Goal: Contribute content: Contribute content

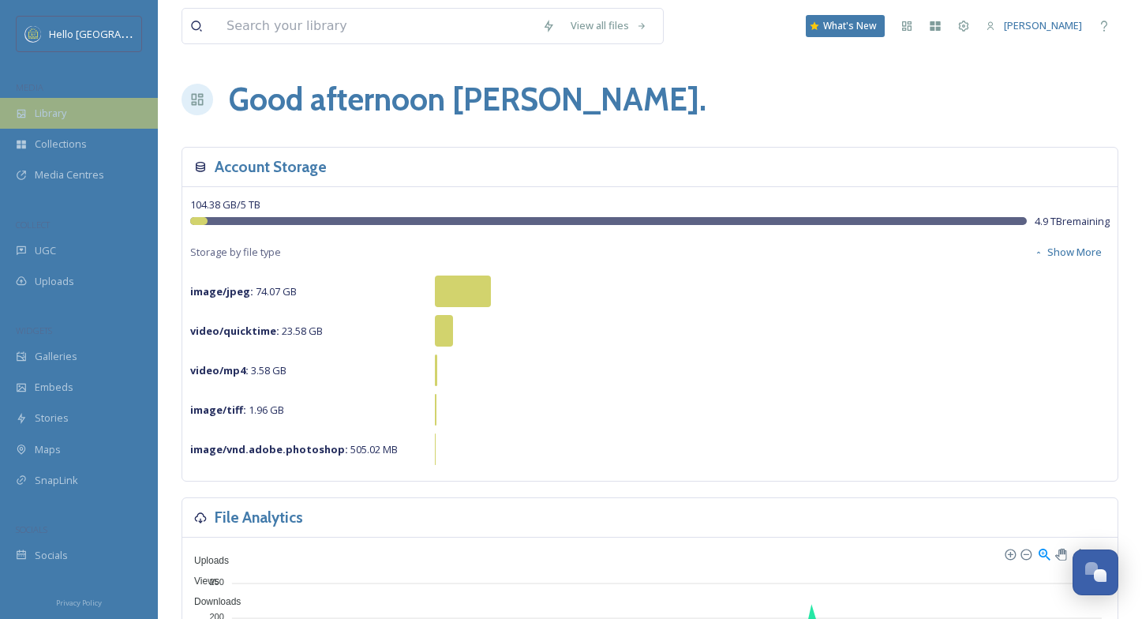
click at [35, 110] on span "Library" at bounding box center [51, 113] width 32 height 15
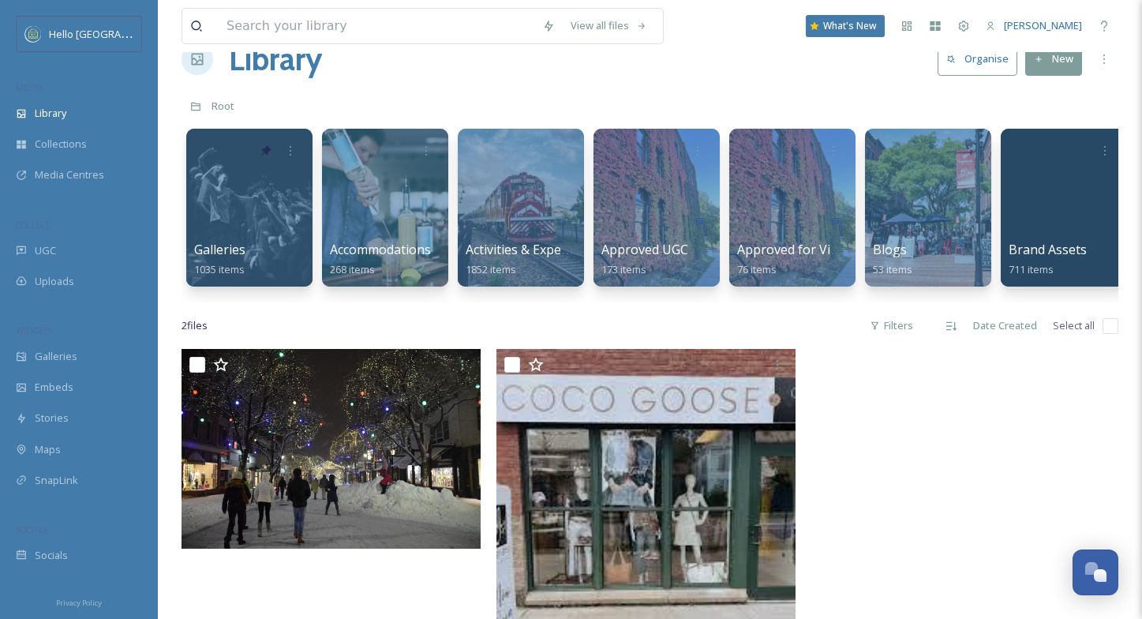
scroll to position [51, 0]
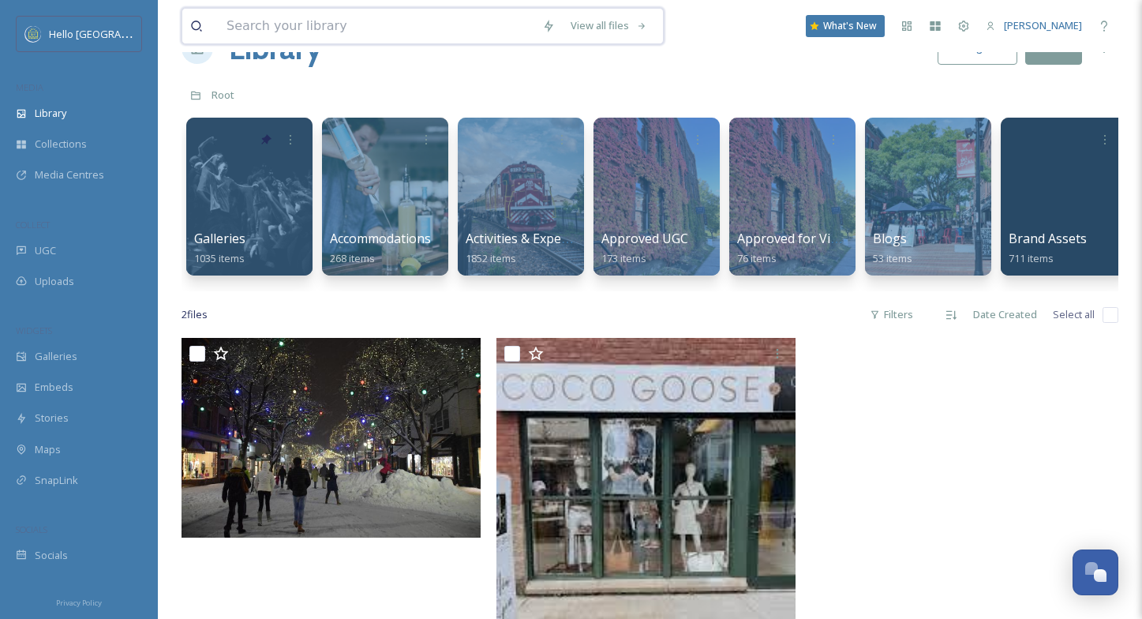
click at [257, 31] on input at bounding box center [377, 26] width 316 height 35
type input "best western"
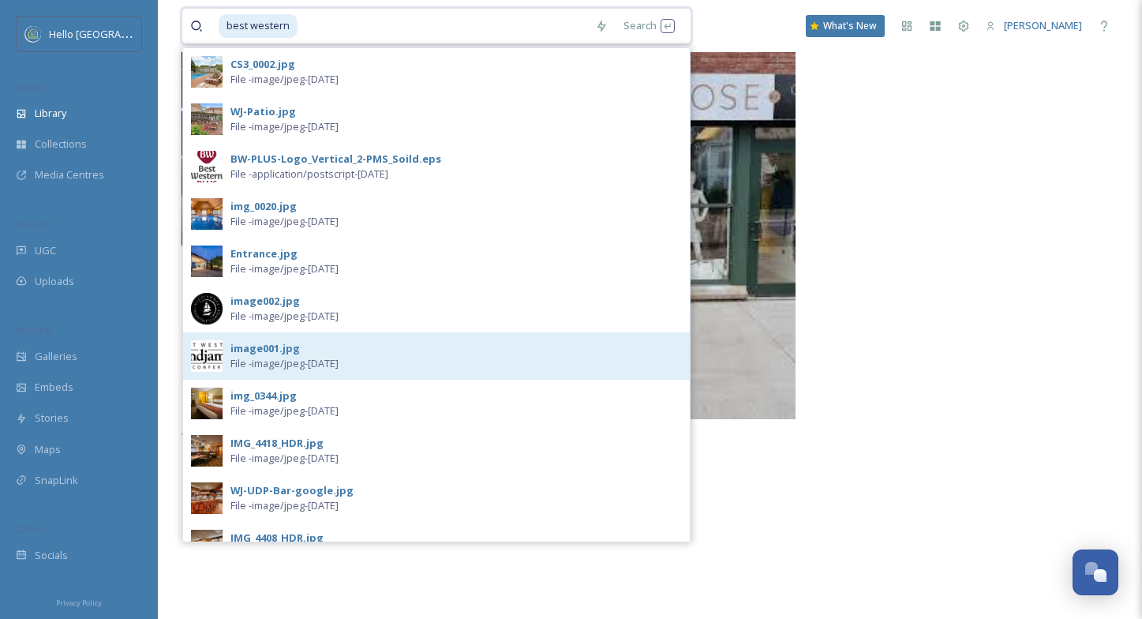
scroll to position [380, 0]
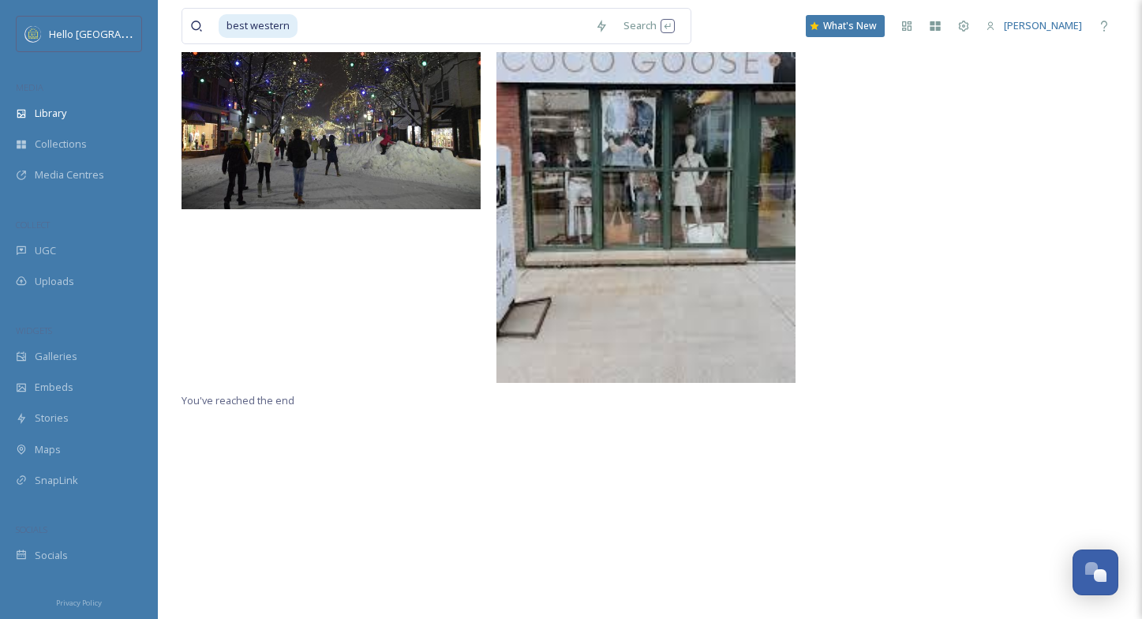
click at [853, 480] on div "You've reached the end" at bounding box center [649, 318] width 937 height 619
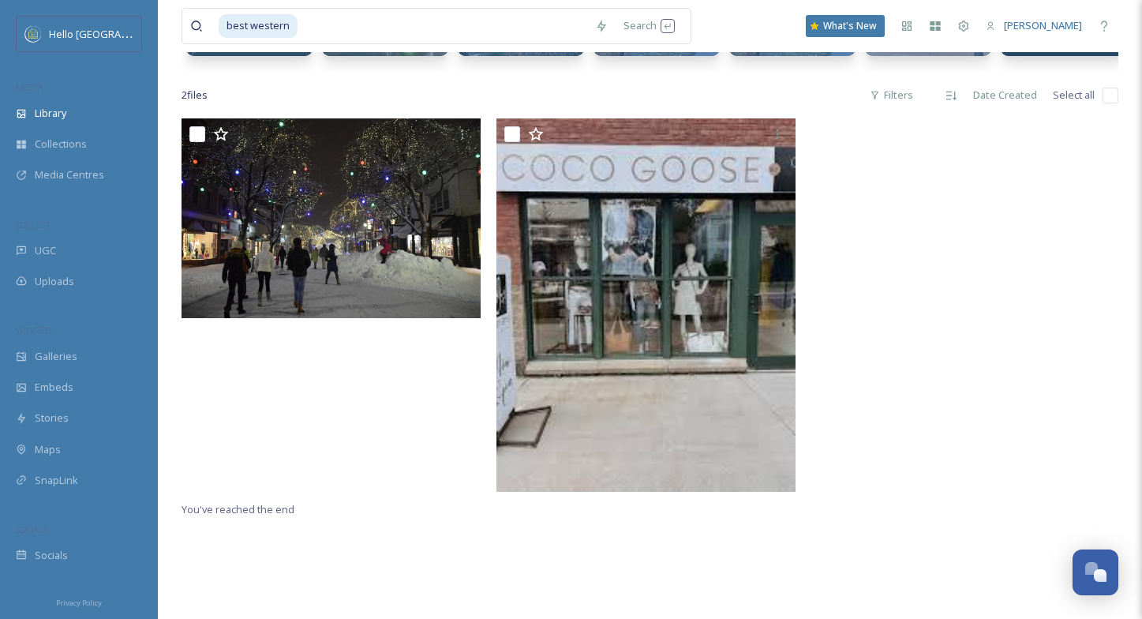
scroll to position [0, 0]
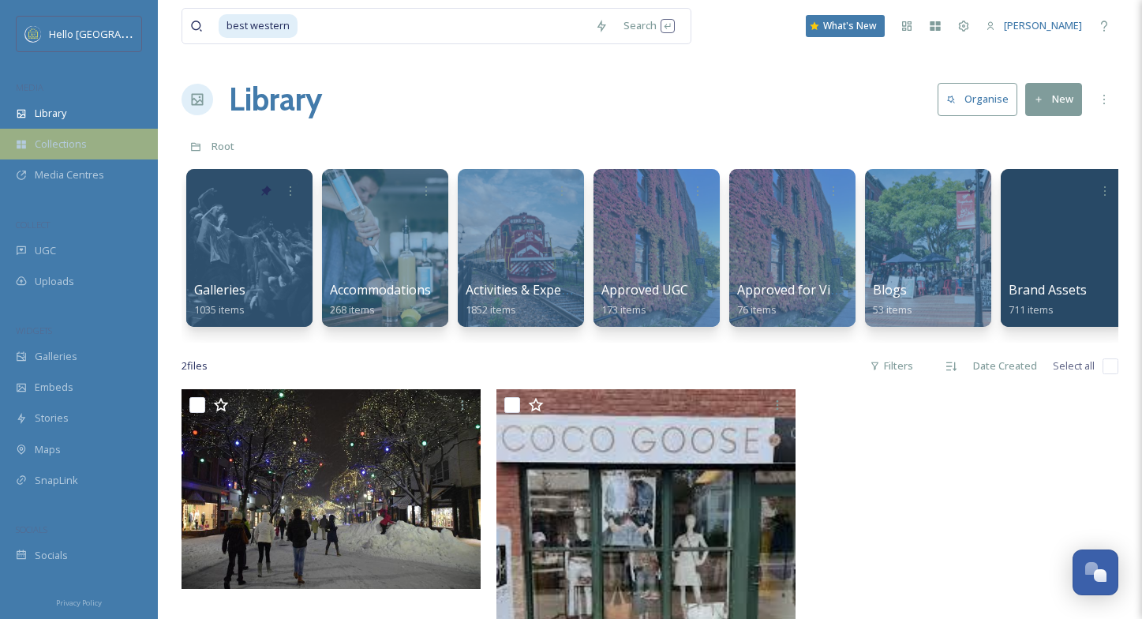
click at [71, 147] on span "Collections" at bounding box center [61, 144] width 52 height 15
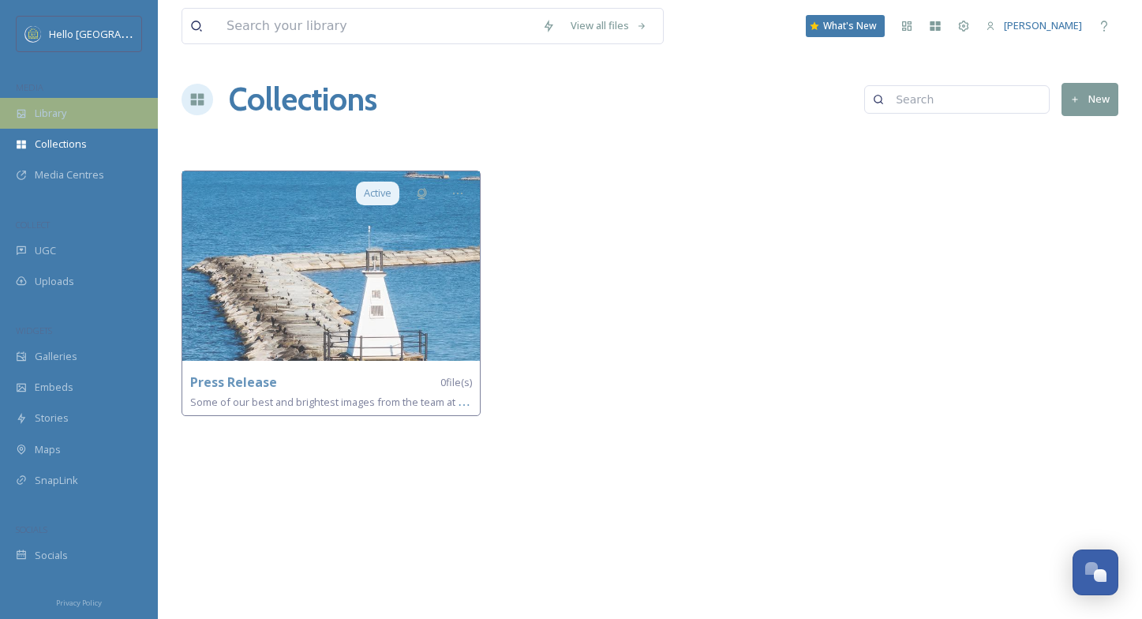
click at [43, 116] on span "Library" at bounding box center [51, 113] width 32 height 15
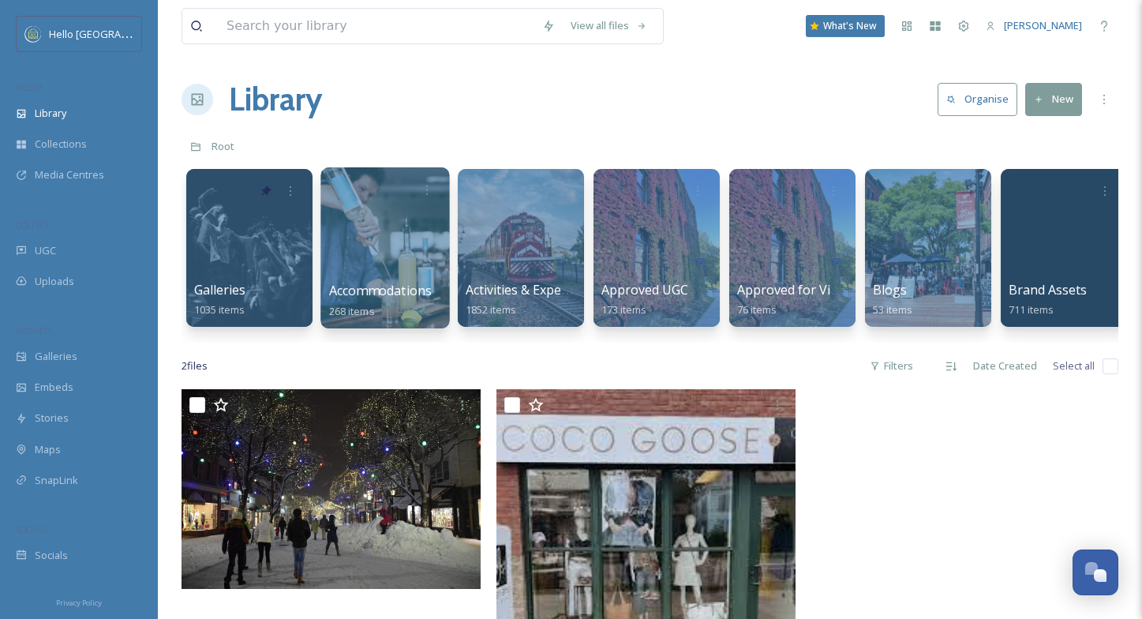
click at [388, 258] on div at bounding box center [384, 247] width 129 height 161
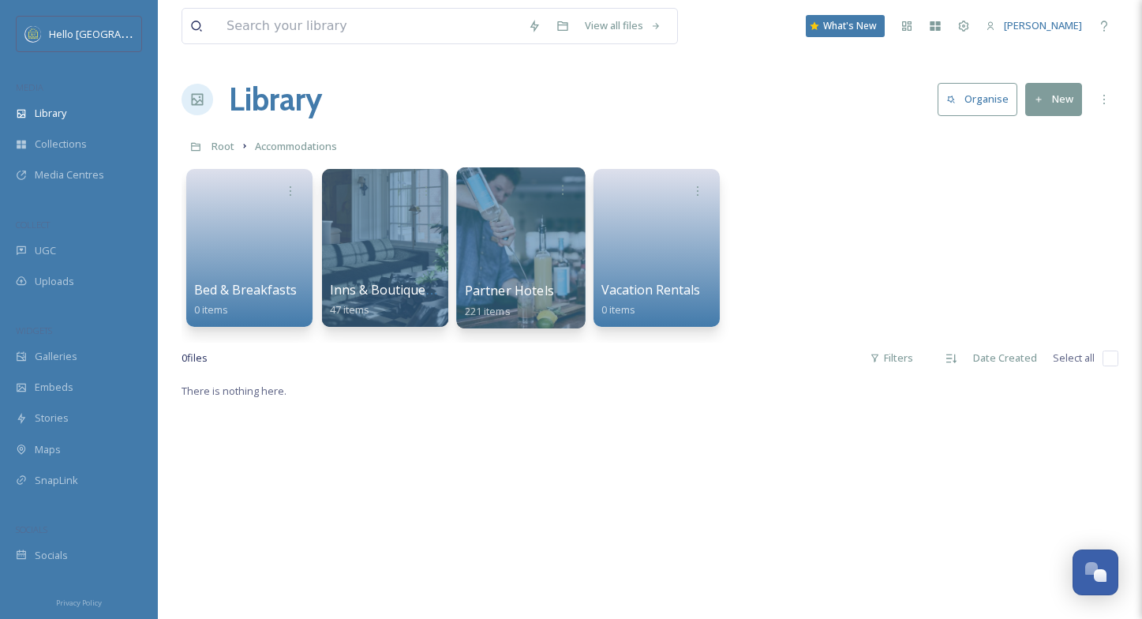
click at [523, 243] on div at bounding box center [520, 247] width 129 height 161
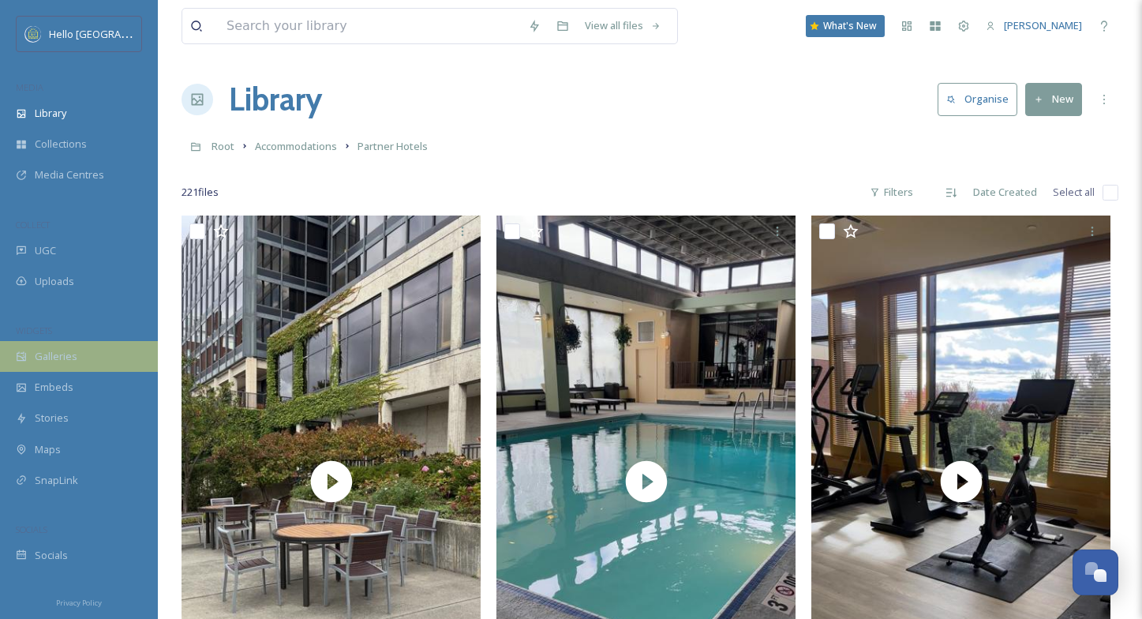
click at [37, 365] on div "Galleries" at bounding box center [79, 356] width 158 height 31
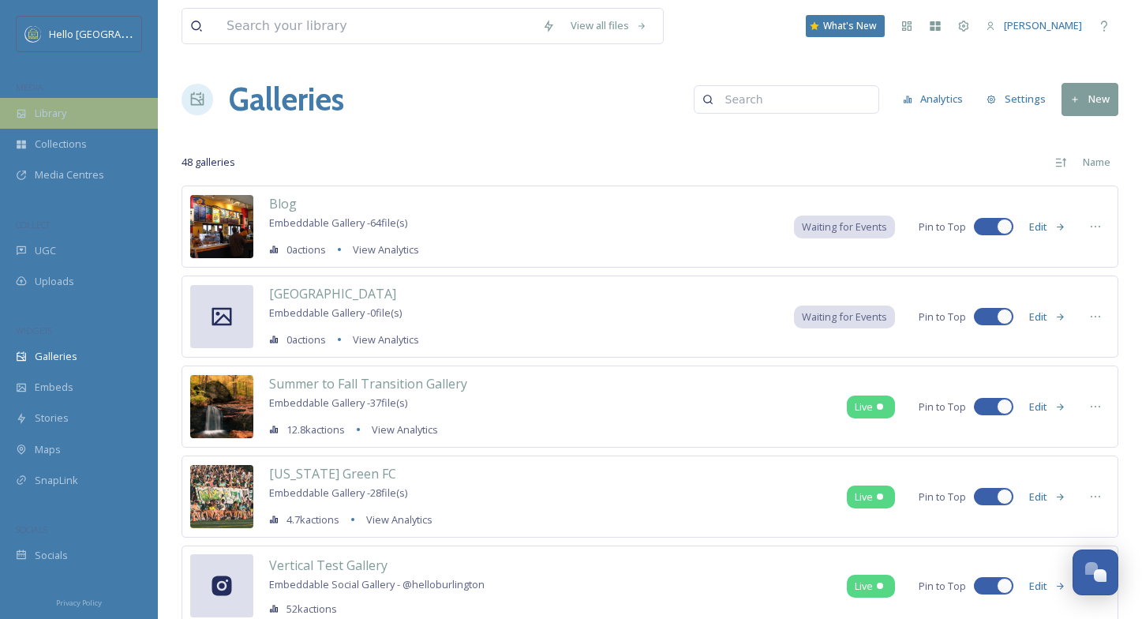
click at [58, 113] on span "Library" at bounding box center [51, 113] width 32 height 15
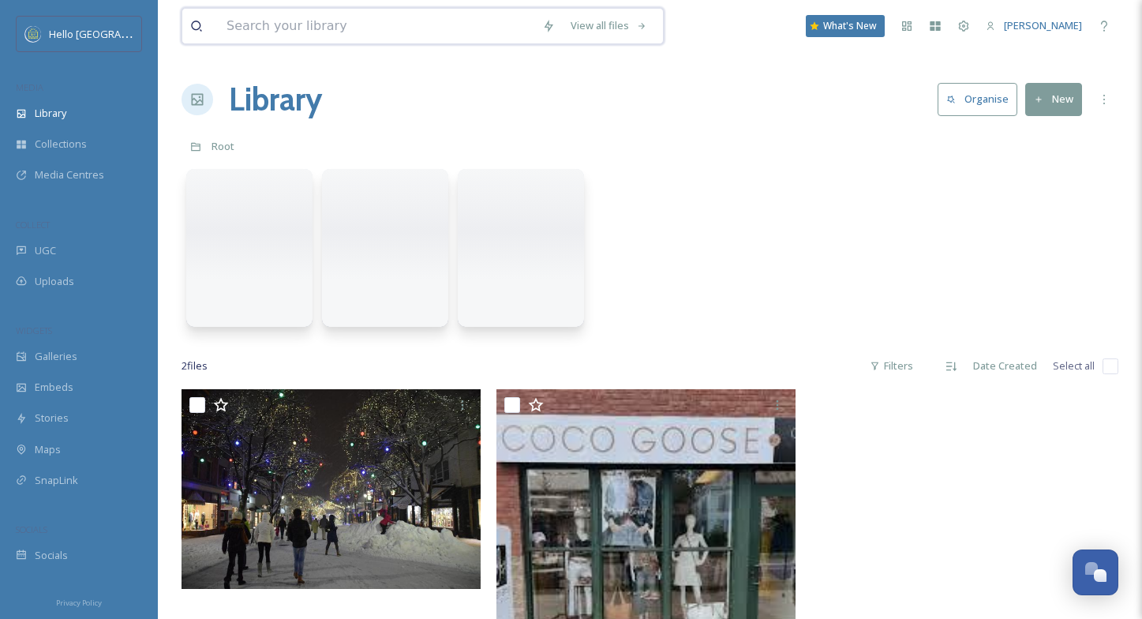
click at [353, 17] on input at bounding box center [377, 26] width 316 height 35
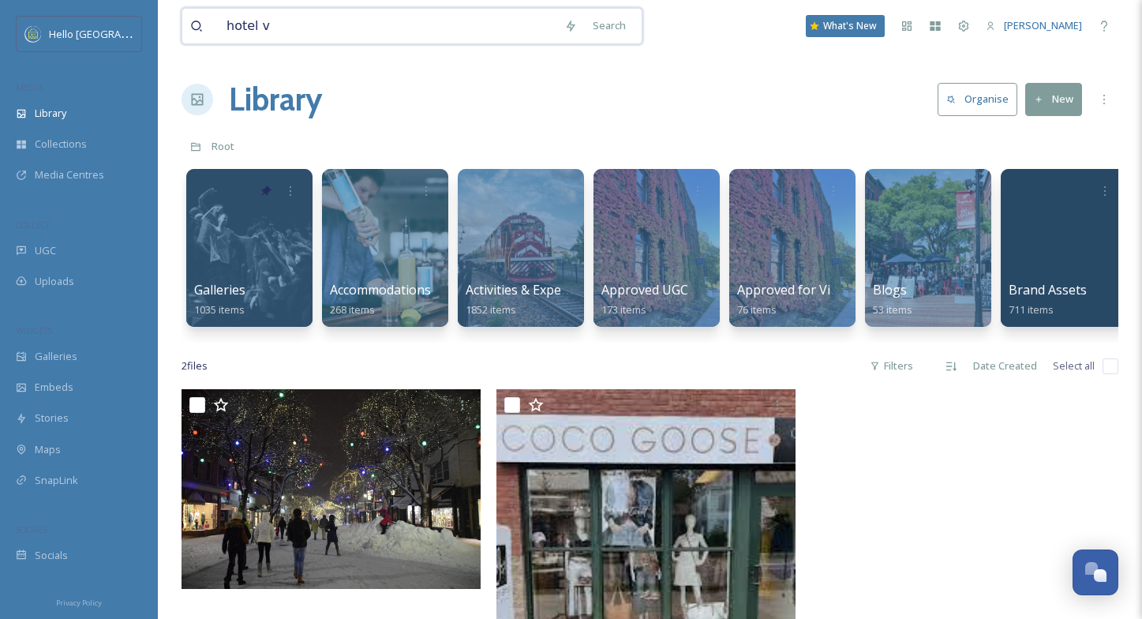
type input "hotel vt"
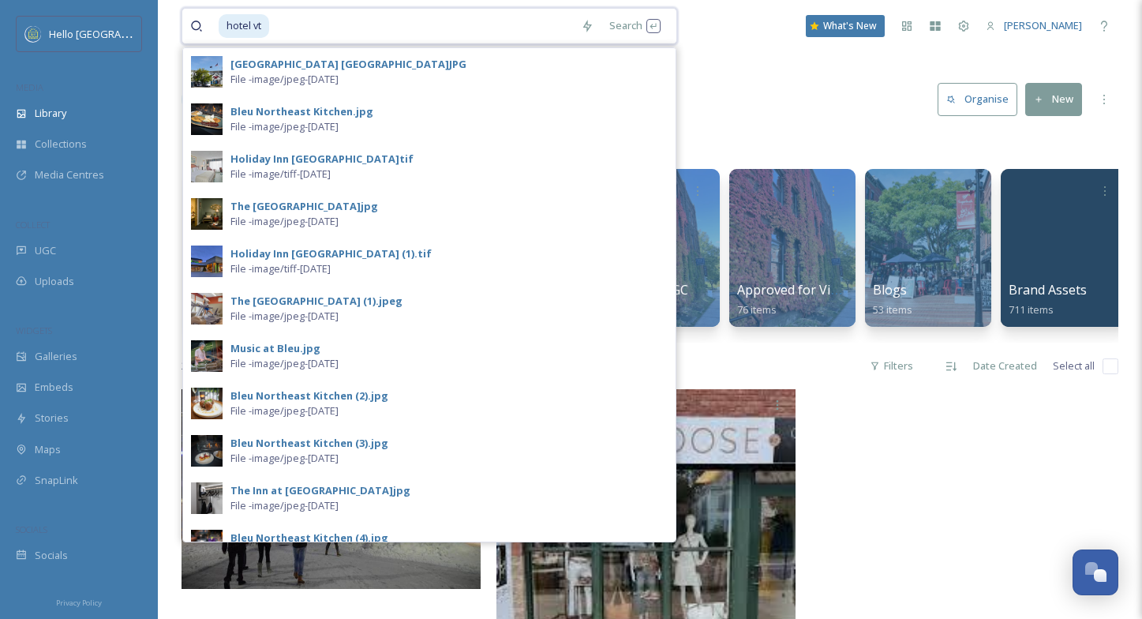
click at [334, 32] on input at bounding box center [422, 26] width 302 height 35
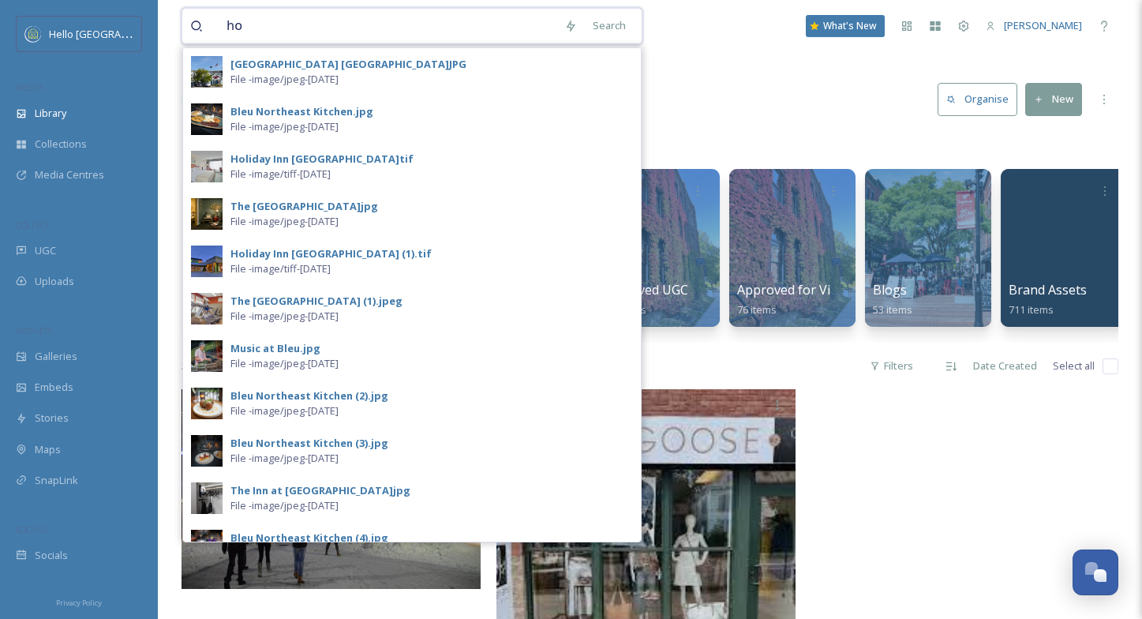
type input "h"
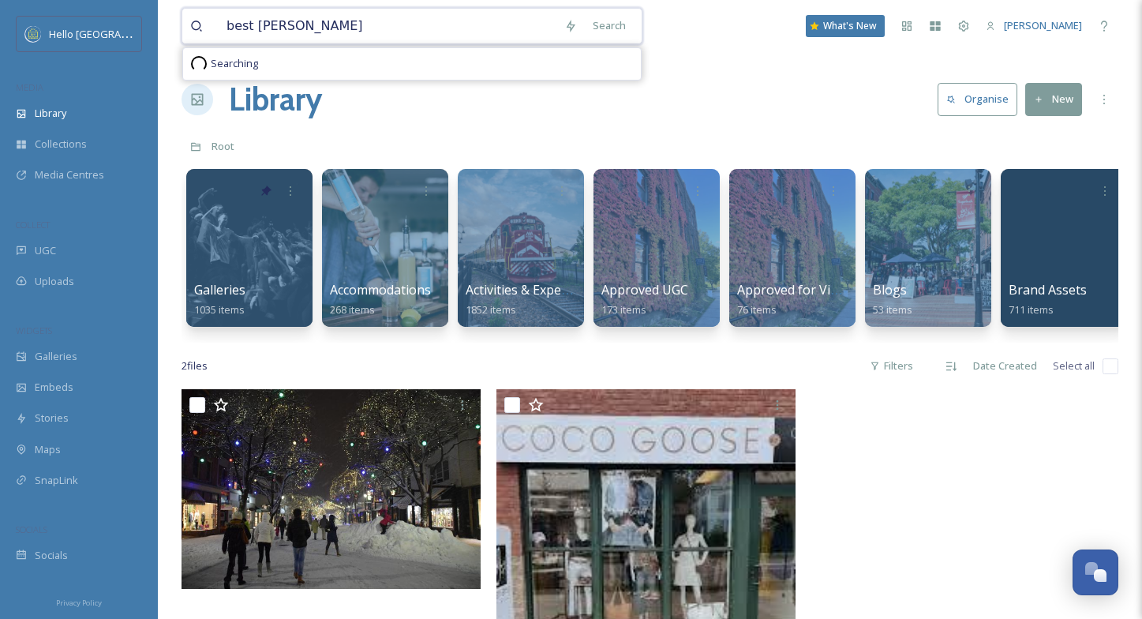
type input "best western"
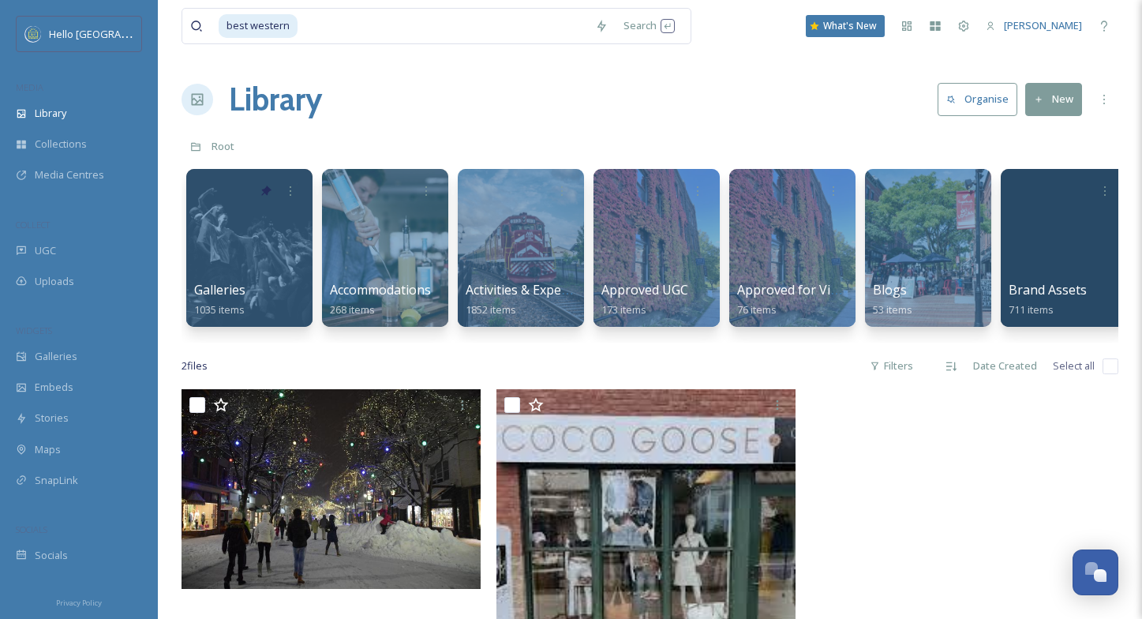
click at [791, 109] on div "Library Organise New" at bounding box center [649, 99] width 937 height 47
click at [1050, 102] on button "New" at bounding box center [1053, 99] width 57 height 32
click at [1046, 132] on span "File Upload" at bounding box center [1046, 136] width 52 height 15
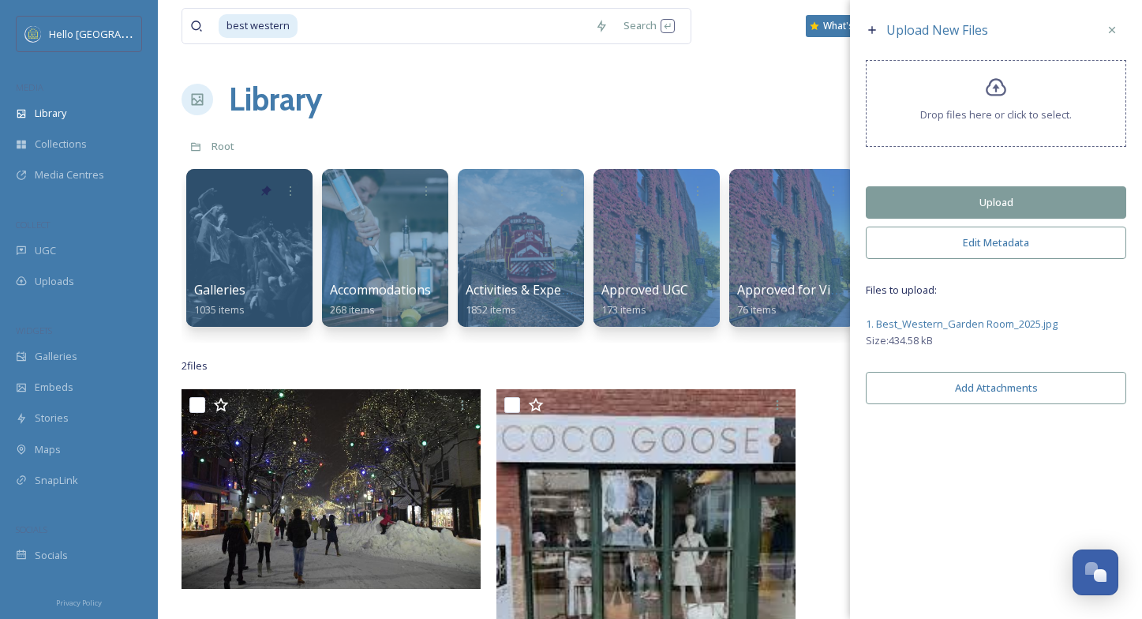
click at [973, 254] on button "Edit Metadata" at bounding box center [996, 242] width 260 height 32
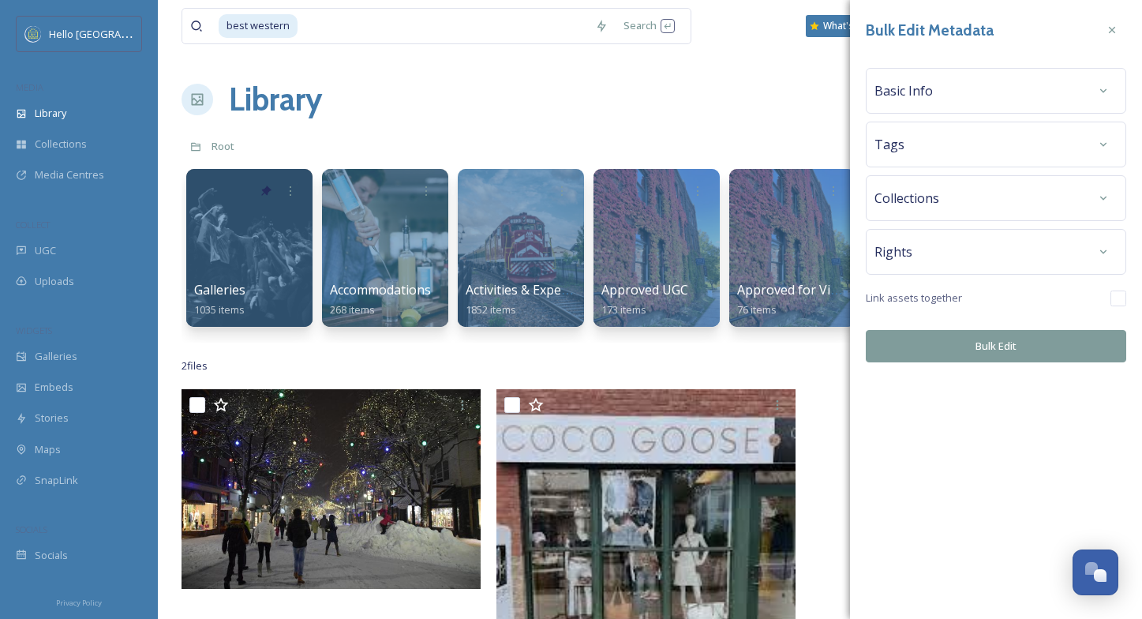
click at [963, 99] on div "Basic Info" at bounding box center [995, 91] width 243 height 28
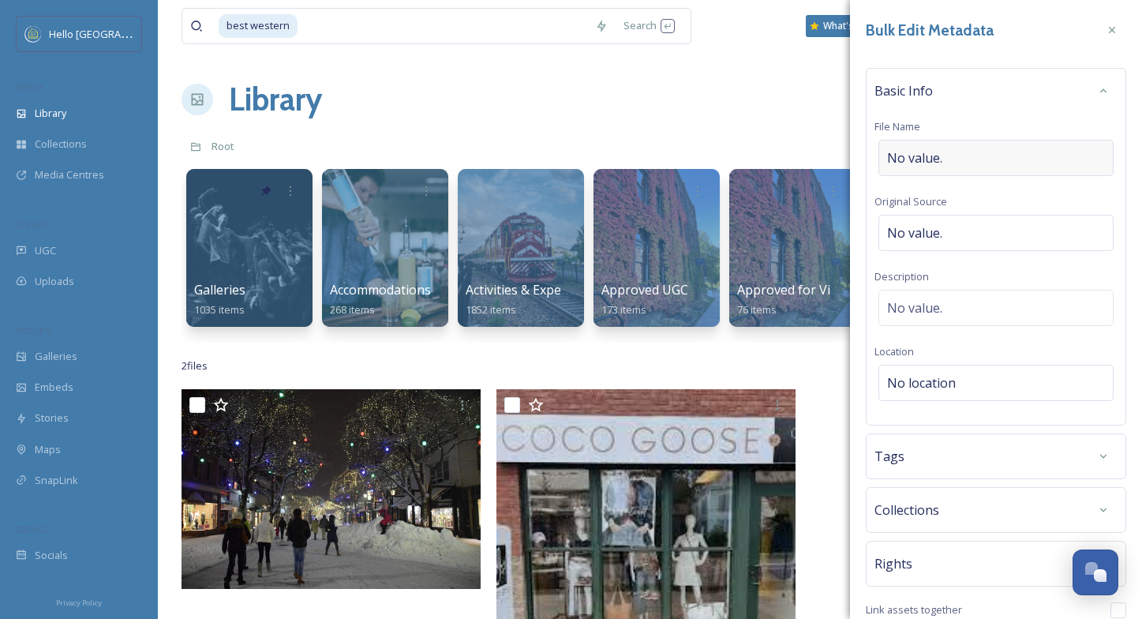
click at [926, 156] on span "No value." at bounding box center [914, 157] width 55 height 19
type input "Best [GEOGRAPHIC_DATA]"
click at [922, 231] on span "No value." at bounding box center [914, 228] width 55 height 19
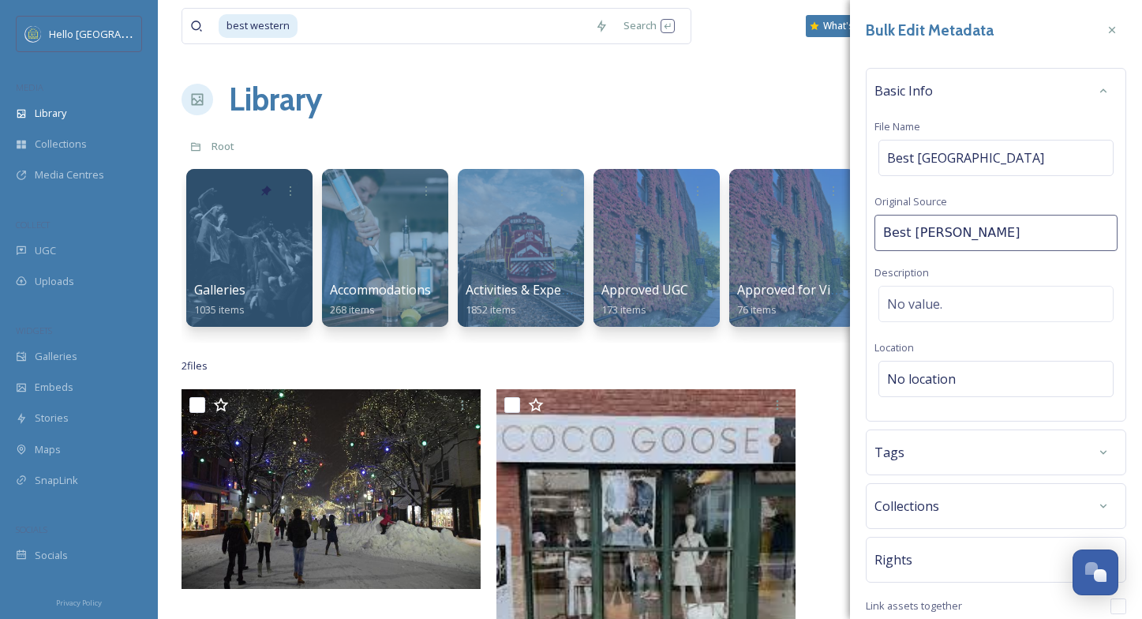
type input "Best Western"
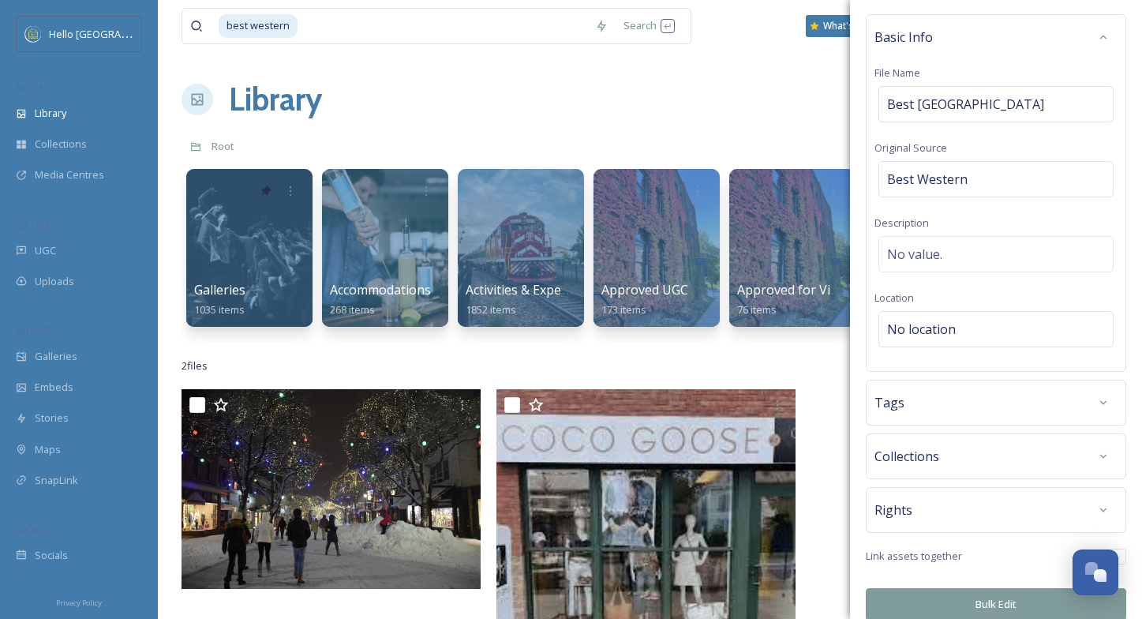
click at [938, 402] on div "Tags" at bounding box center [995, 402] width 243 height 28
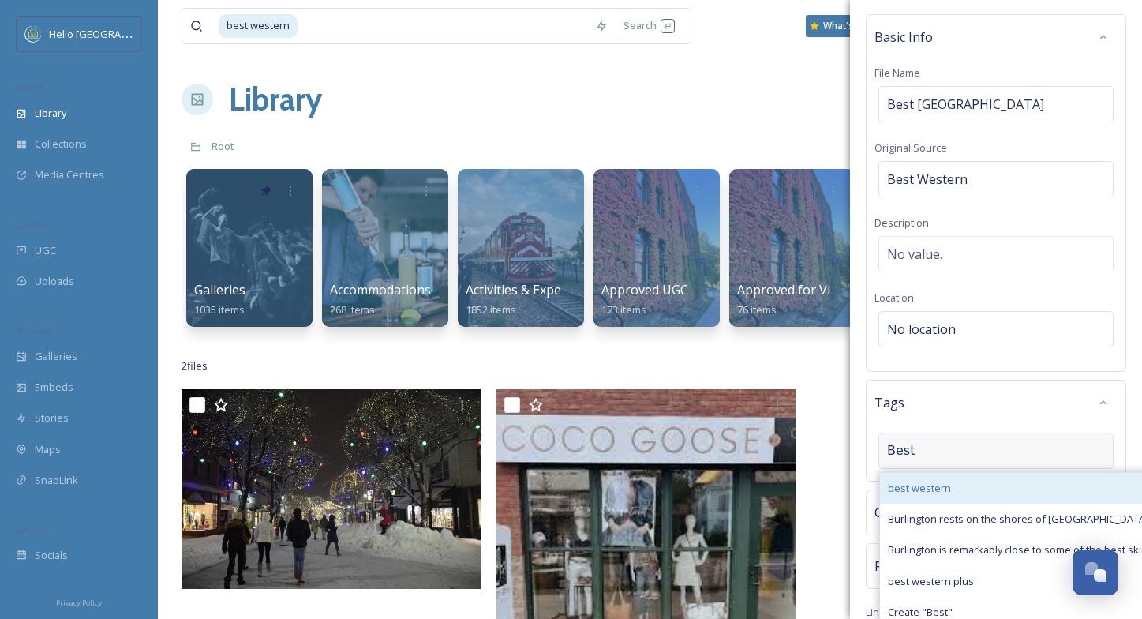
type input "Best"
click at [938, 493] on span "best western" at bounding box center [919, 488] width 63 height 15
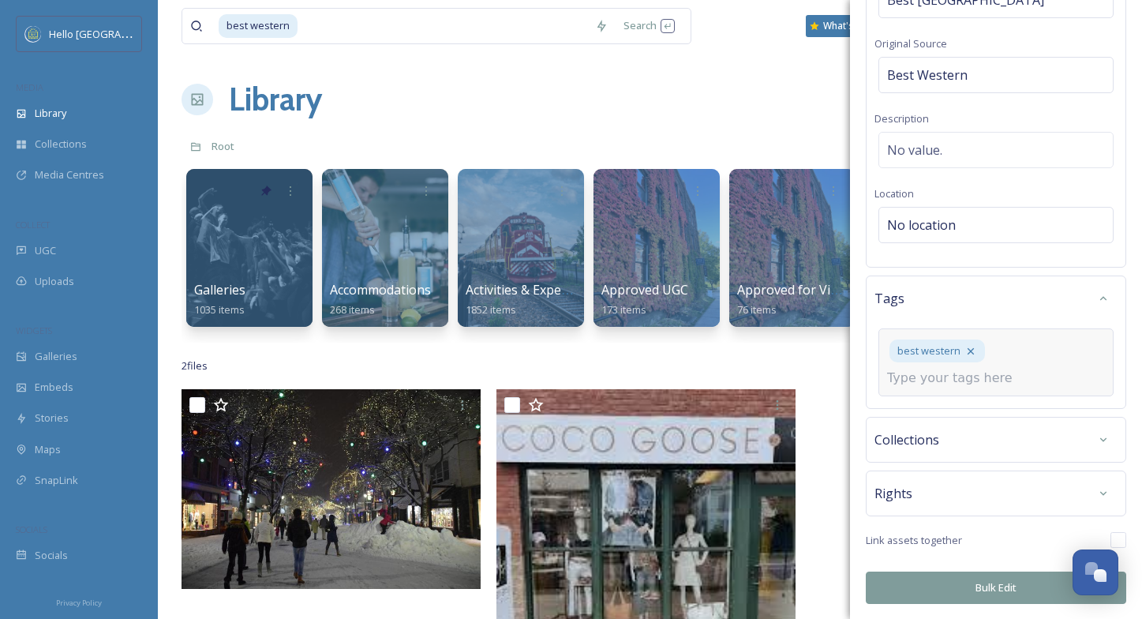
click at [919, 492] on div "Rights" at bounding box center [995, 493] width 243 height 28
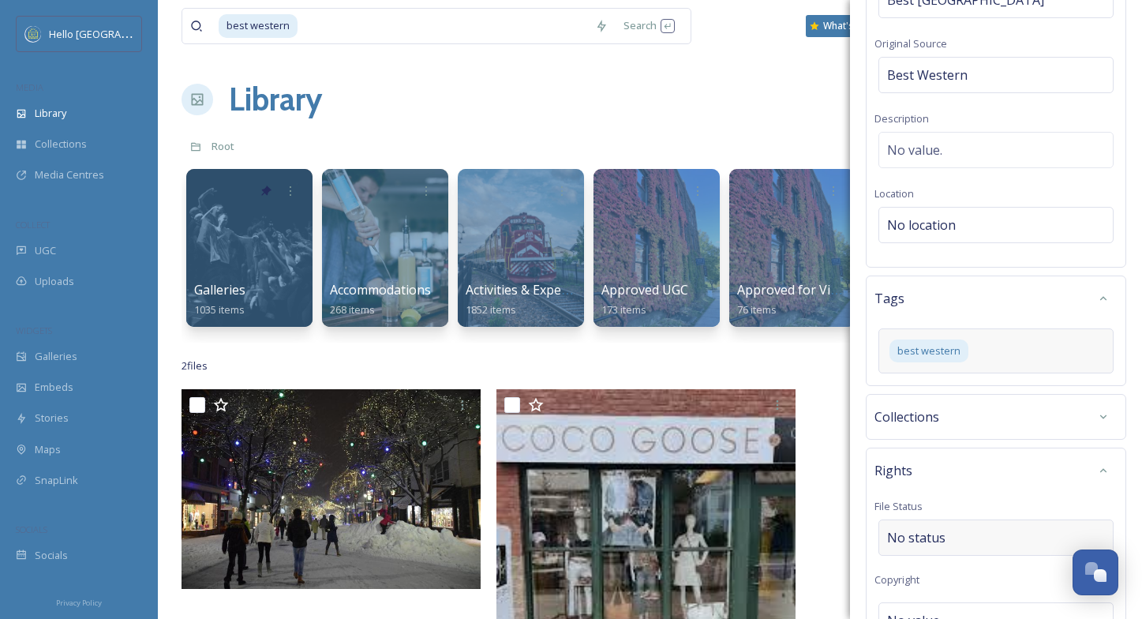
click at [919, 536] on span "No status" at bounding box center [916, 537] width 58 height 19
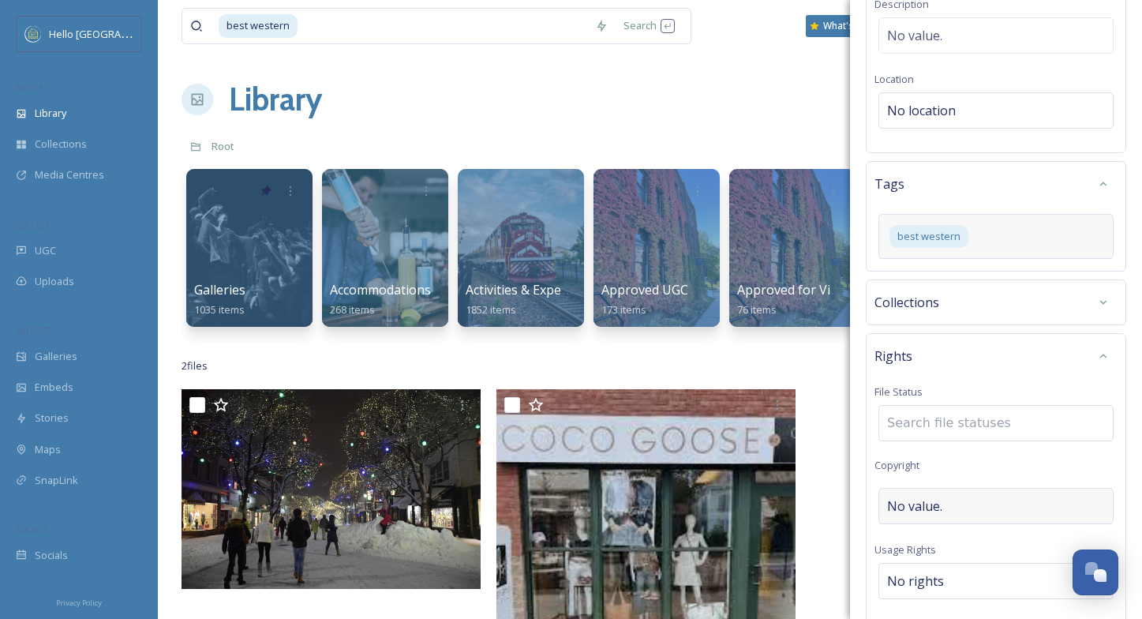
scroll to position [283, 0]
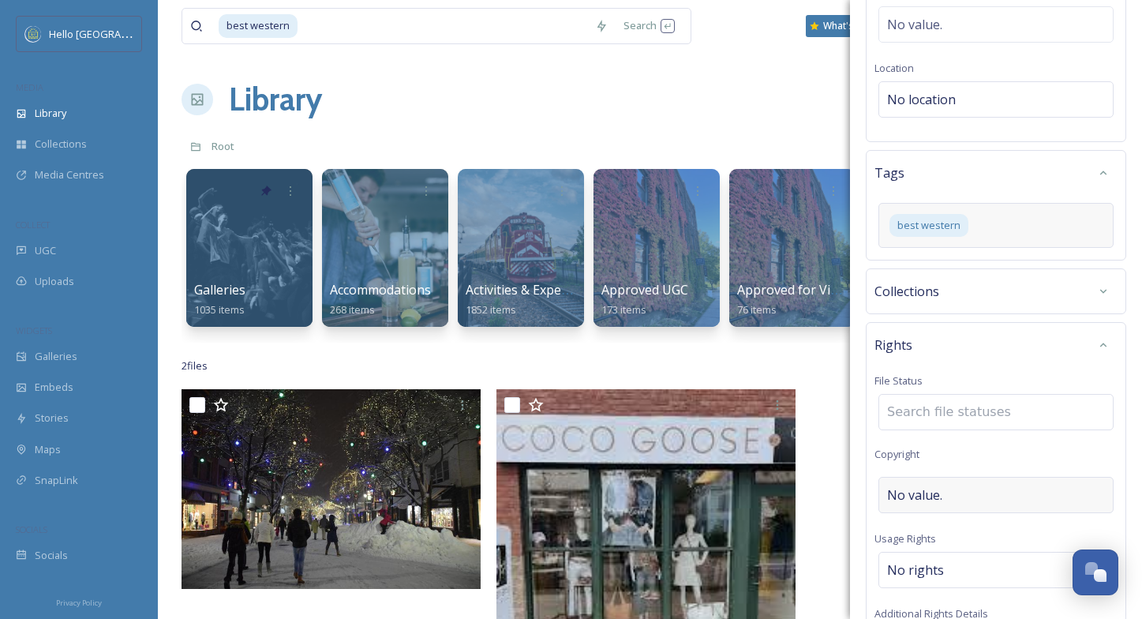
click at [919, 492] on span "No value." at bounding box center [914, 494] width 55 height 19
click at [919, 492] on input at bounding box center [995, 495] width 243 height 36
type input "Best Western"
click at [954, 568] on div "No rights" at bounding box center [995, 566] width 235 height 36
click at [954, 568] on input at bounding box center [970, 573] width 174 height 35
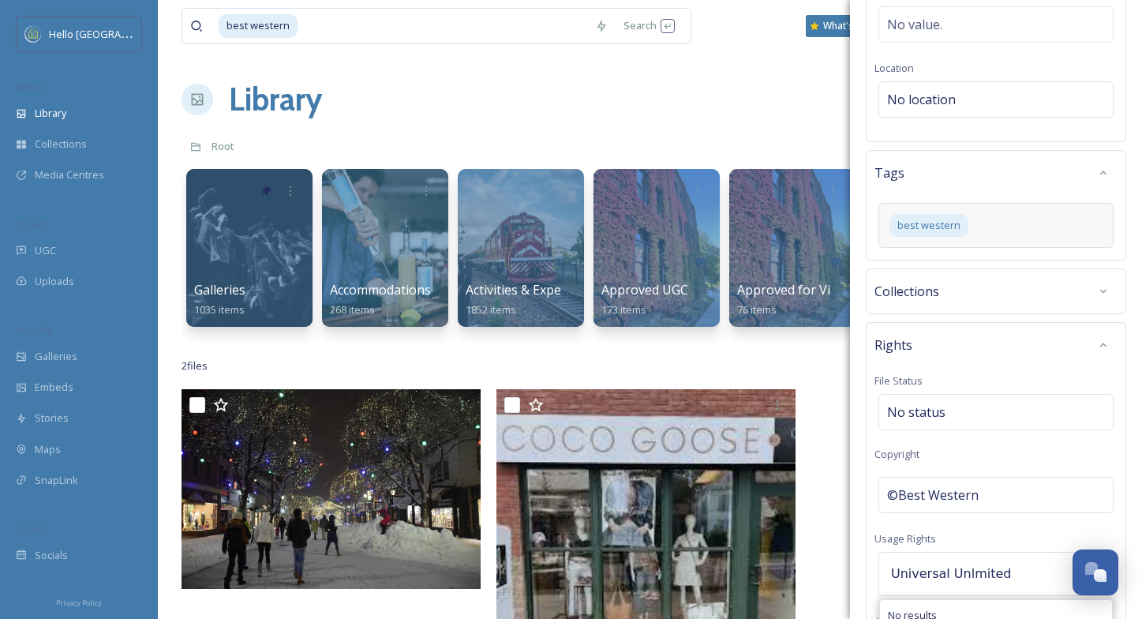
click at [966, 574] on input "Universal Unlmited" at bounding box center [970, 573] width 174 height 35
type input "Universal Unlimited"
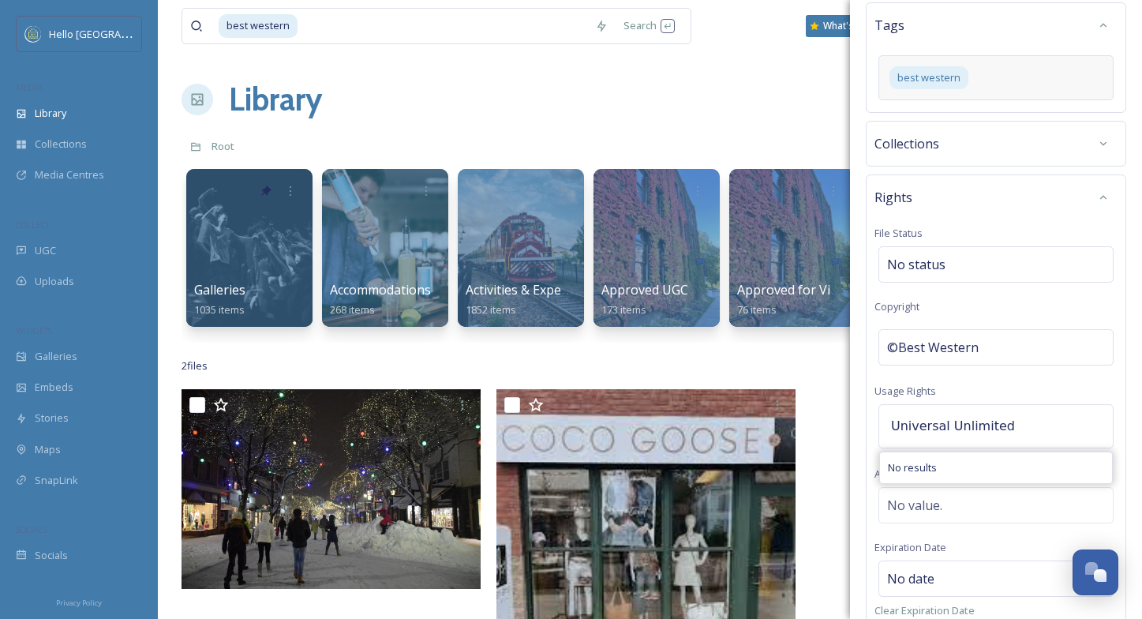
scroll to position [432, 0]
click at [1122, 520] on div "Rights File Status No status Copyright ©Best Western Usage Rights Universal Unl…" at bounding box center [996, 429] width 260 height 513
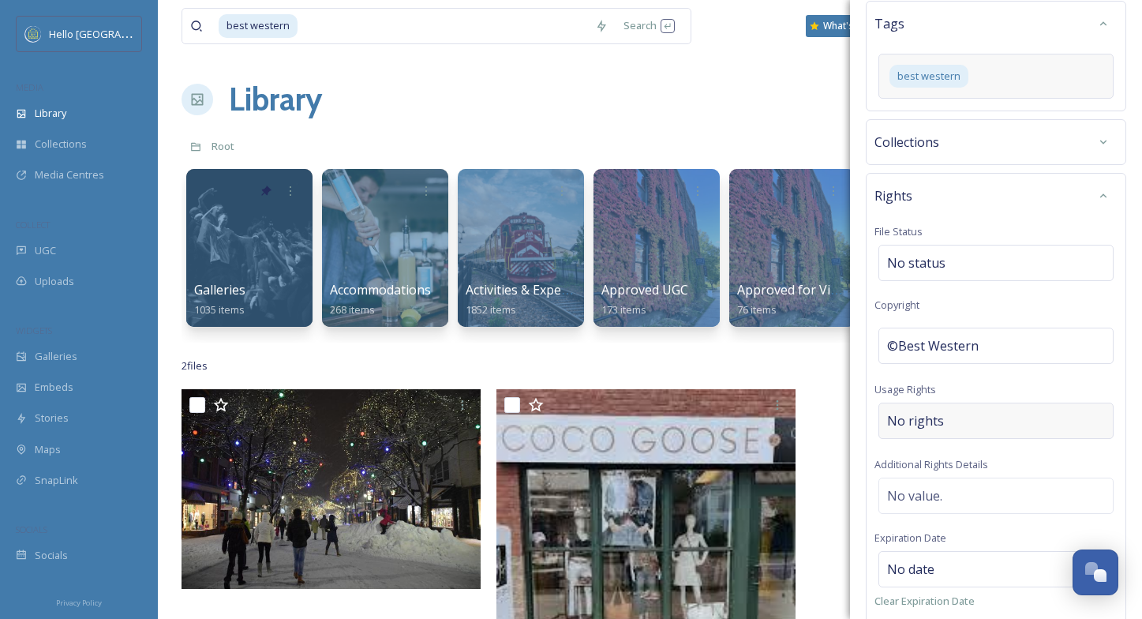
click at [952, 413] on div "No rights" at bounding box center [995, 420] width 235 height 36
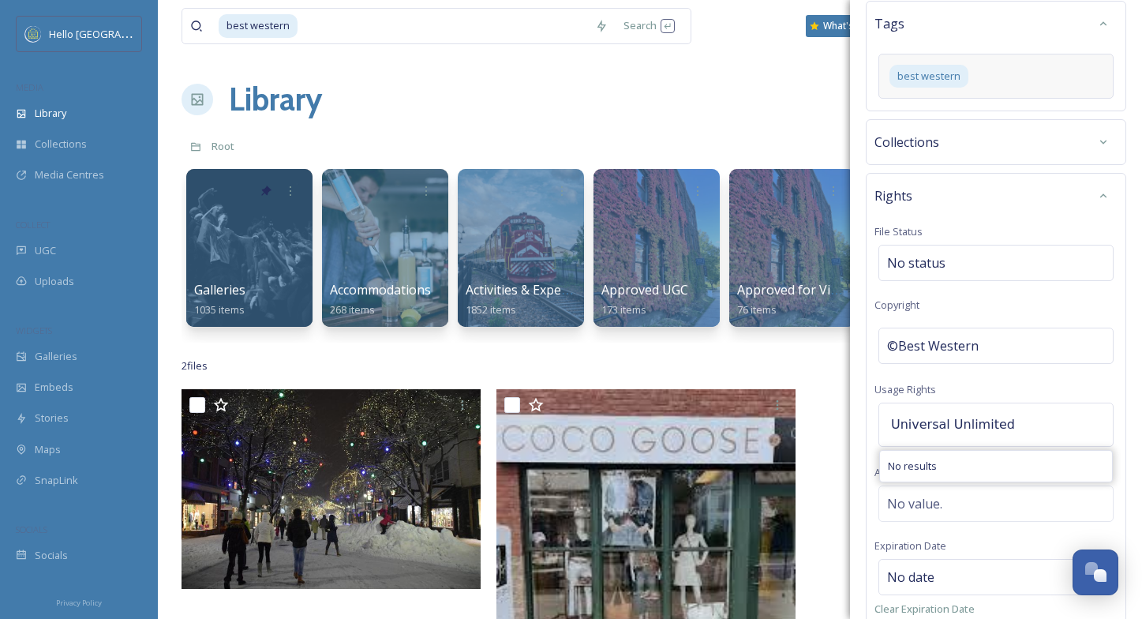
drag, startPoint x: 945, startPoint y: 426, endPoint x: 1023, endPoint y: 418, distance: 78.5
click at [1023, 418] on input "Universal Unlimited" at bounding box center [970, 424] width 174 height 35
type input "Universal"
click at [936, 462] on div "Universal" at bounding box center [996, 466] width 232 height 31
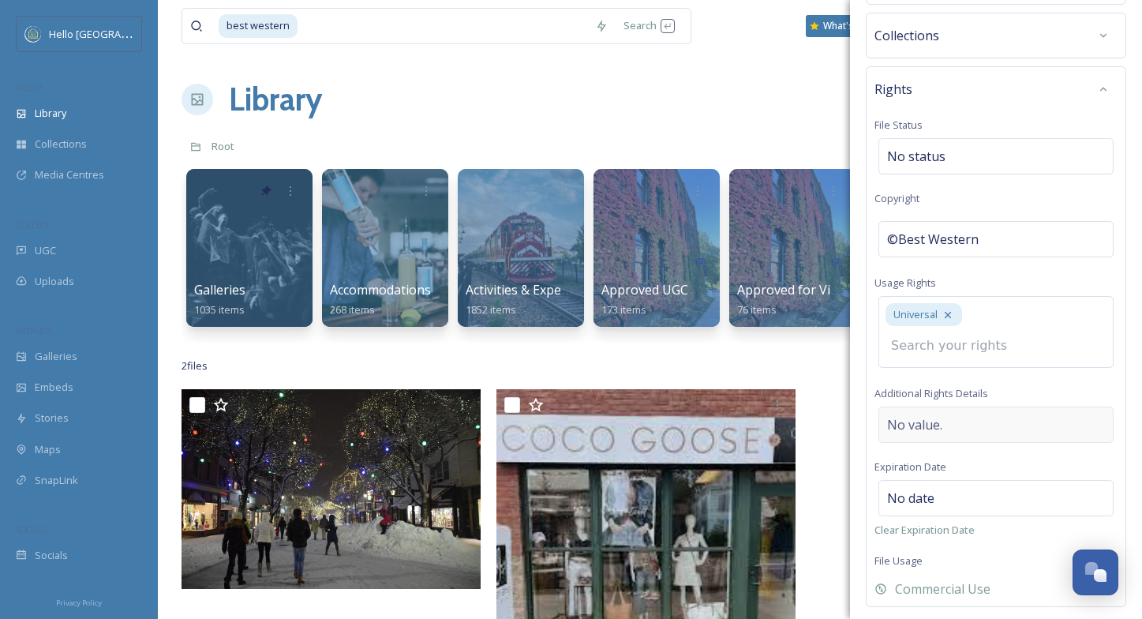
scroll to position [630, 0]
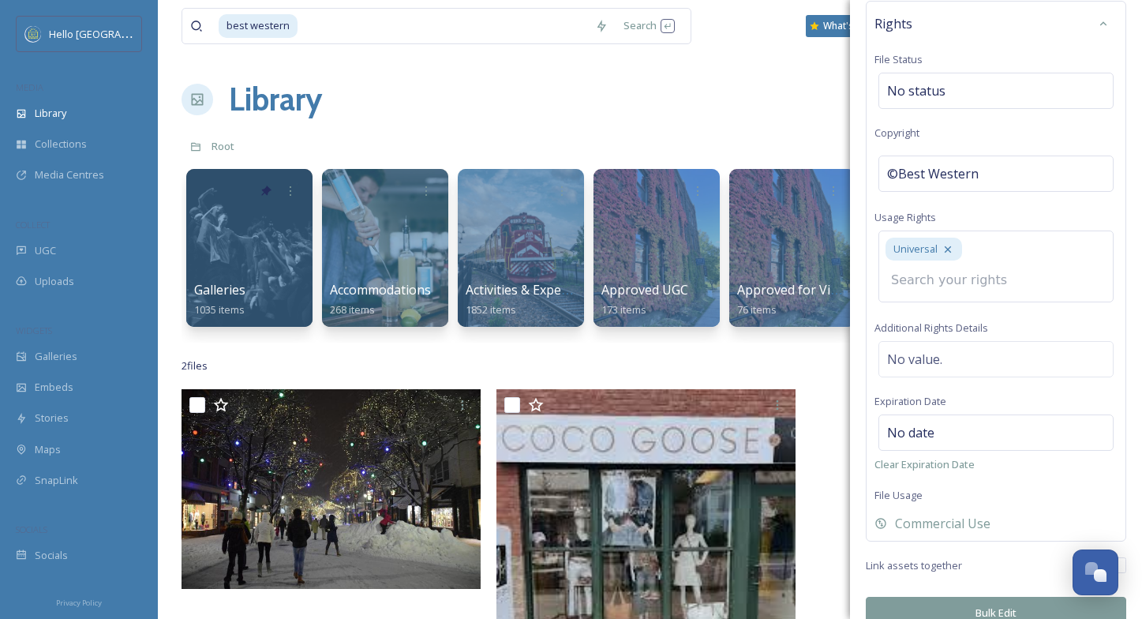
click at [1011, 554] on div "Bulk Edit Metadata Basic Info File Name Best Western Garden Room Original Sourc…" at bounding box center [996, 21] width 292 height 1250
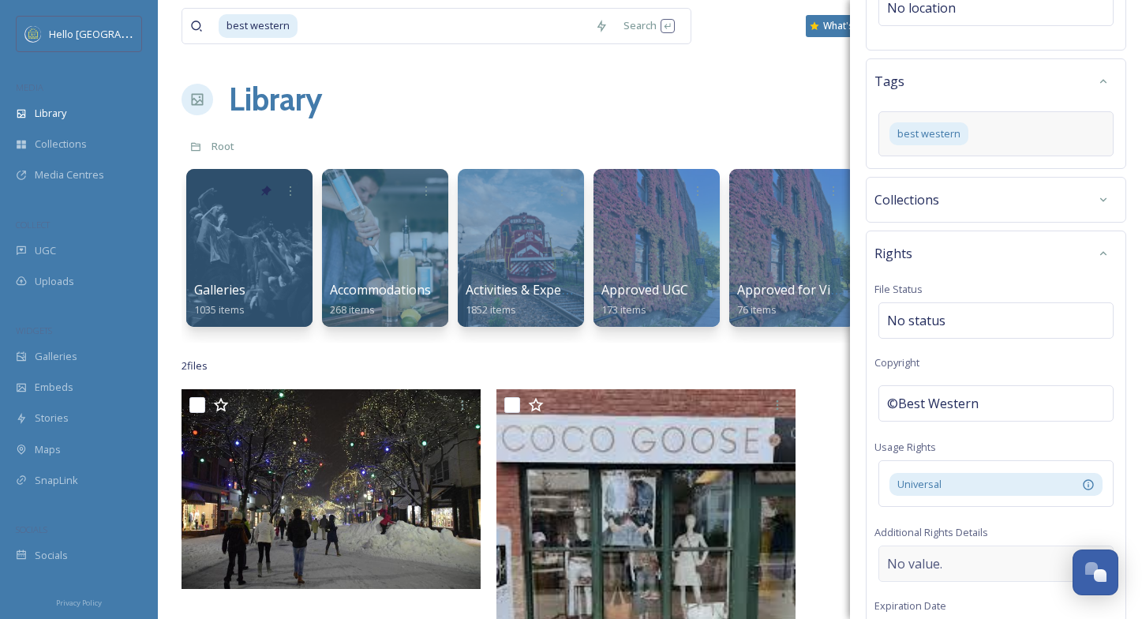
scroll to position [0, 0]
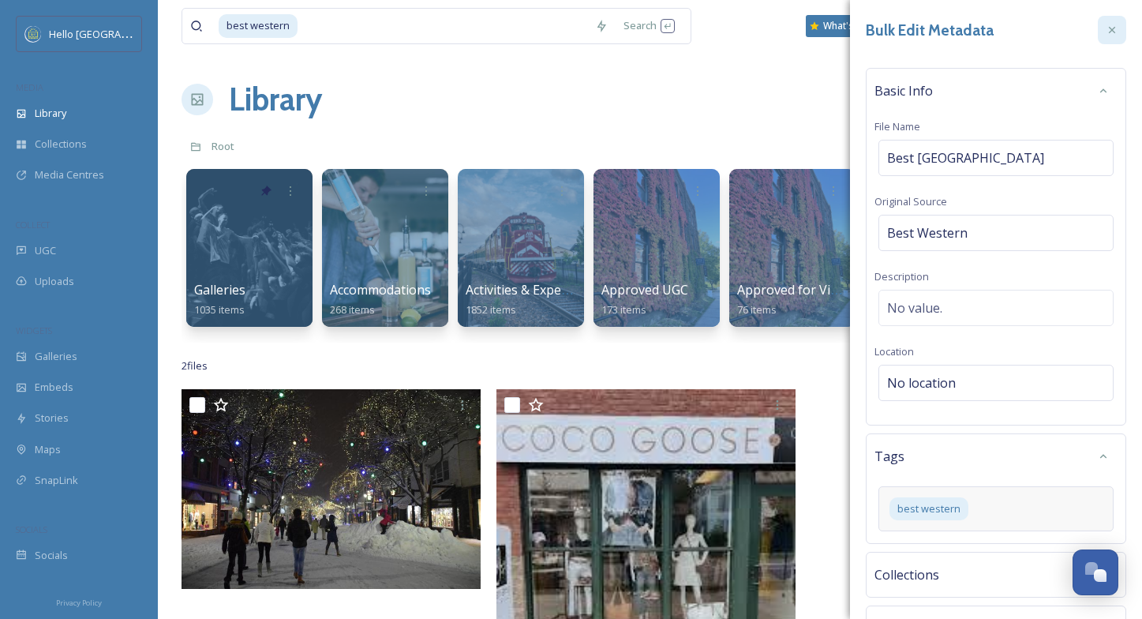
click at [1112, 35] on icon at bounding box center [1112, 30] width 13 height 13
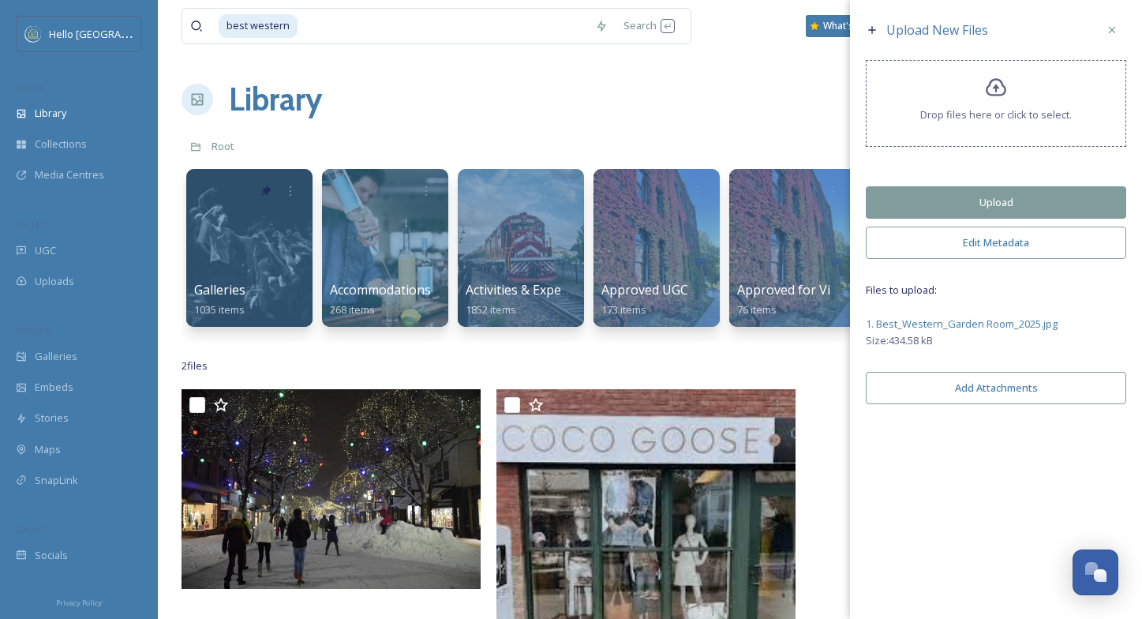
click at [1012, 246] on button "Edit Metadata" at bounding box center [996, 242] width 260 height 32
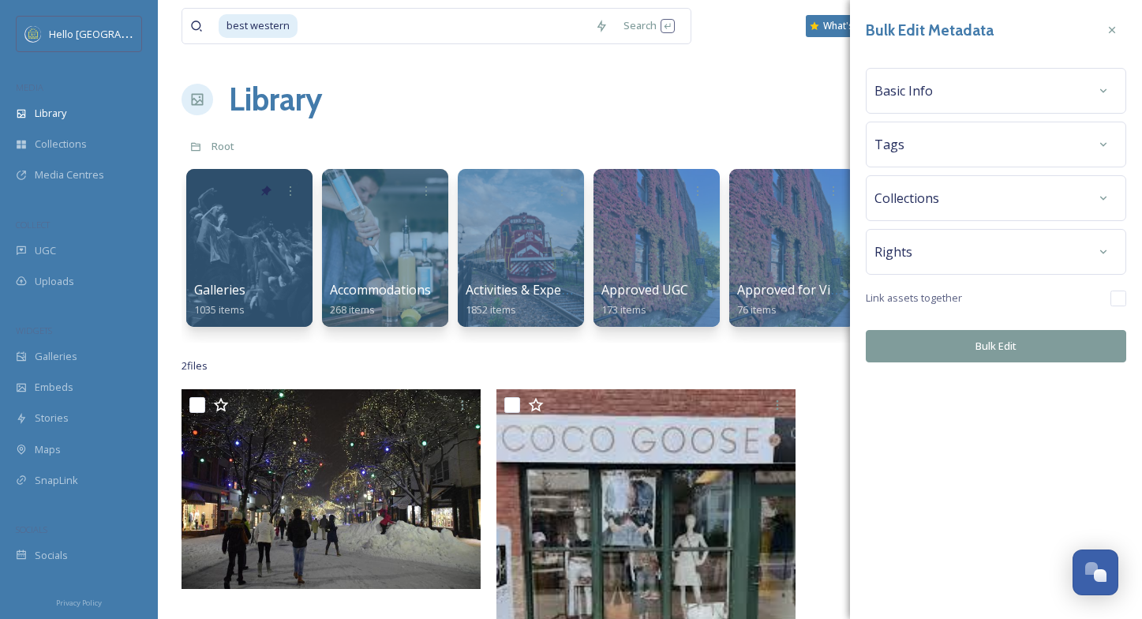
click at [954, 137] on div "Tags" at bounding box center [995, 144] width 243 height 28
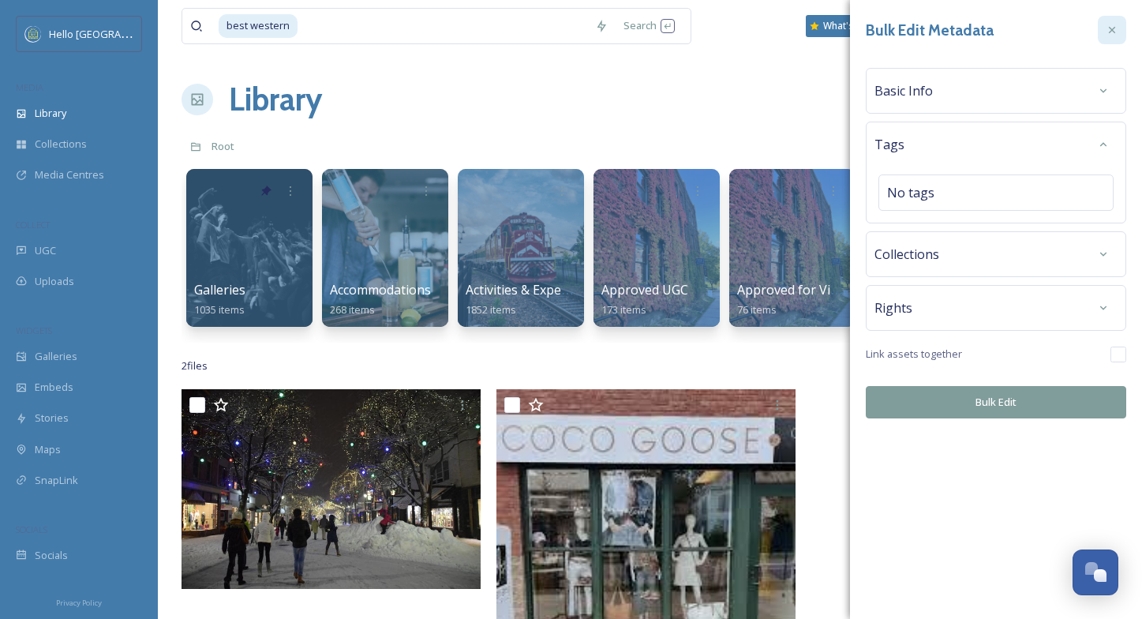
click at [1113, 27] on icon at bounding box center [1112, 30] width 6 height 6
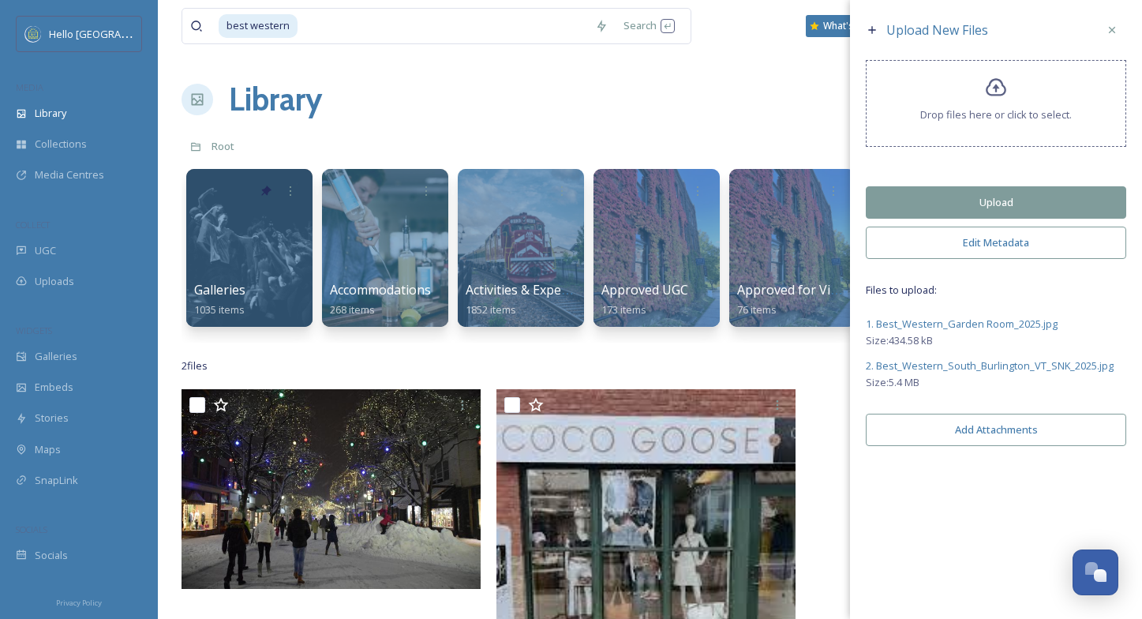
click at [957, 245] on button "Edit Metadata" at bounding box center [996, 242] width 260 height 32
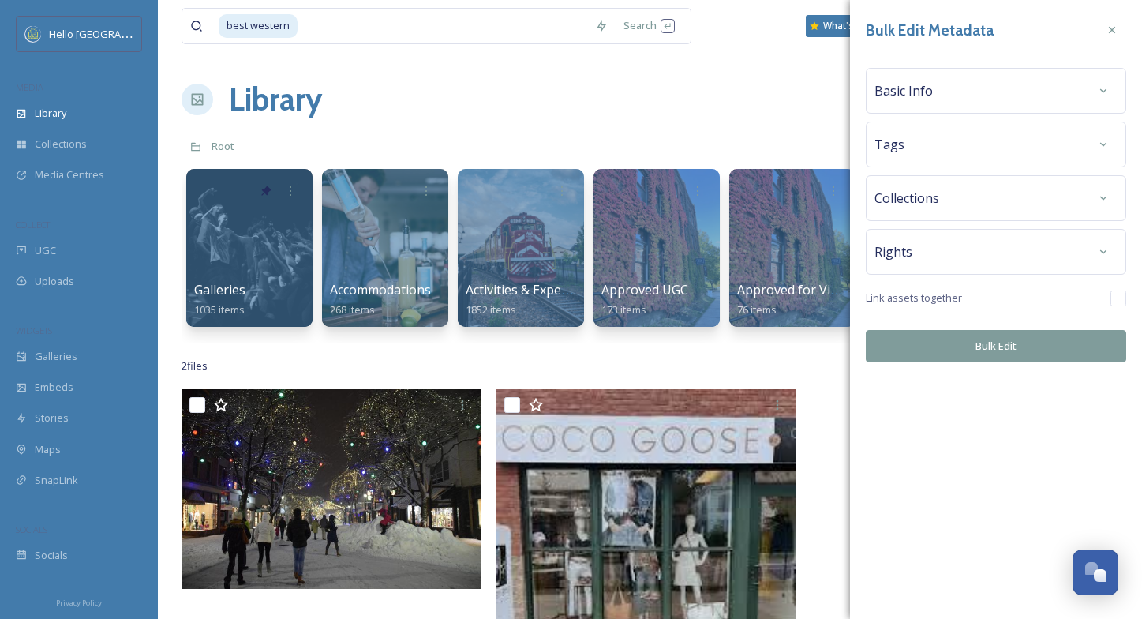
click at [965, 146] on div "Tags" at bounding box center [995, 144] width 243 height 28
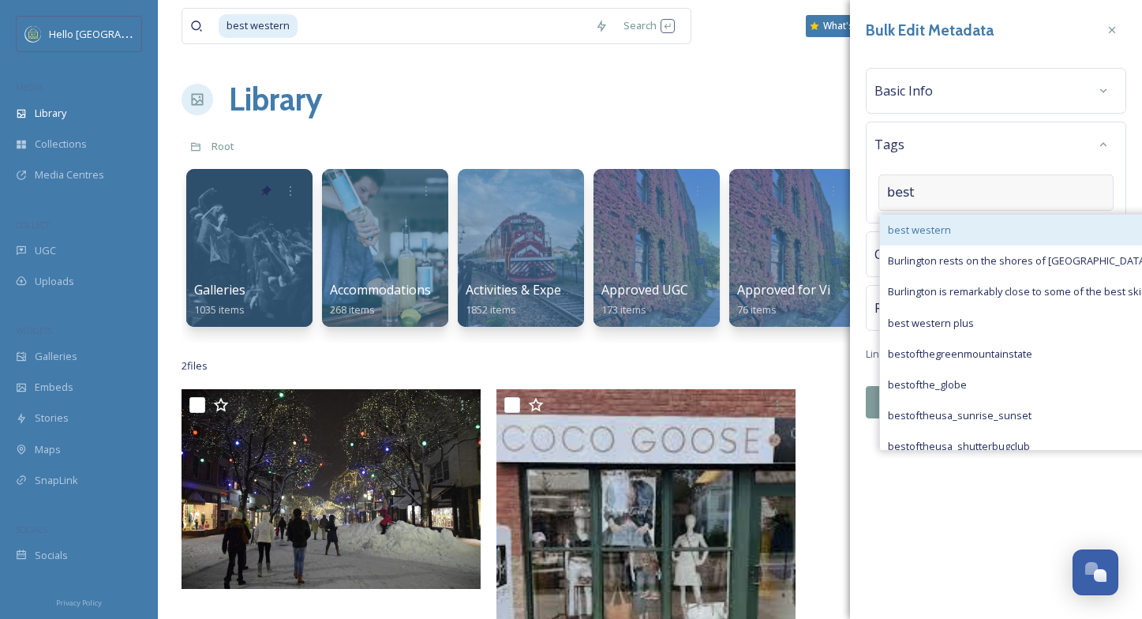
type input "best"
click at [941, 232] on span "best western" at bounding box center [919, 230] width 63 height 15
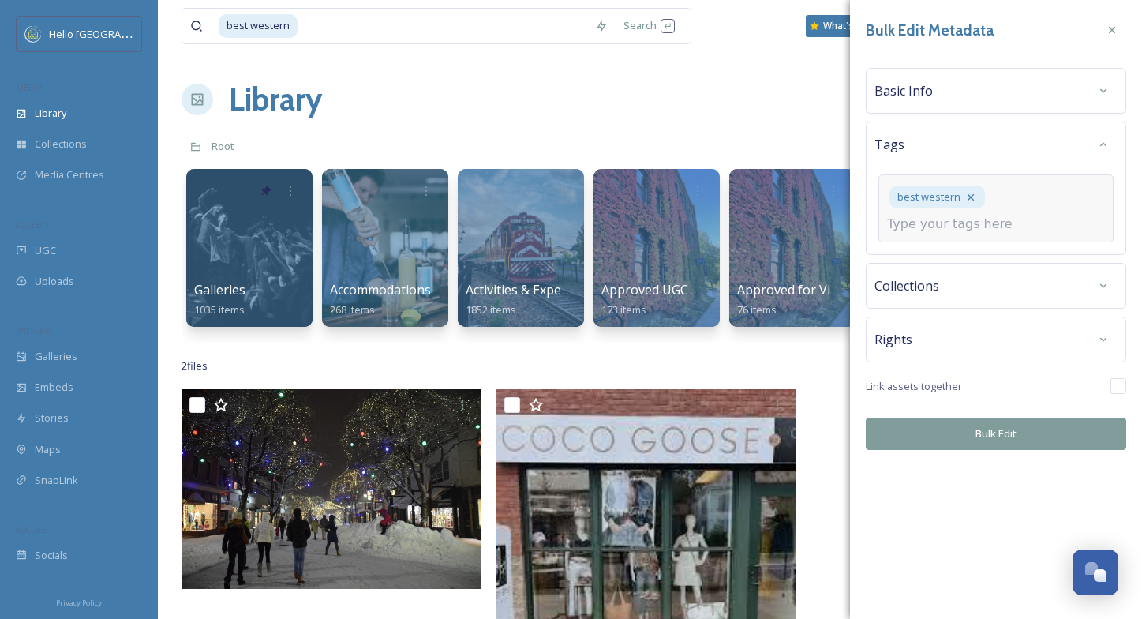
click at [929, 292] on div "Bulk Edit Metadata Basic Info Tags best western Collections Rights Link assets …" at bounding box center [996, 233] width 292 height 466
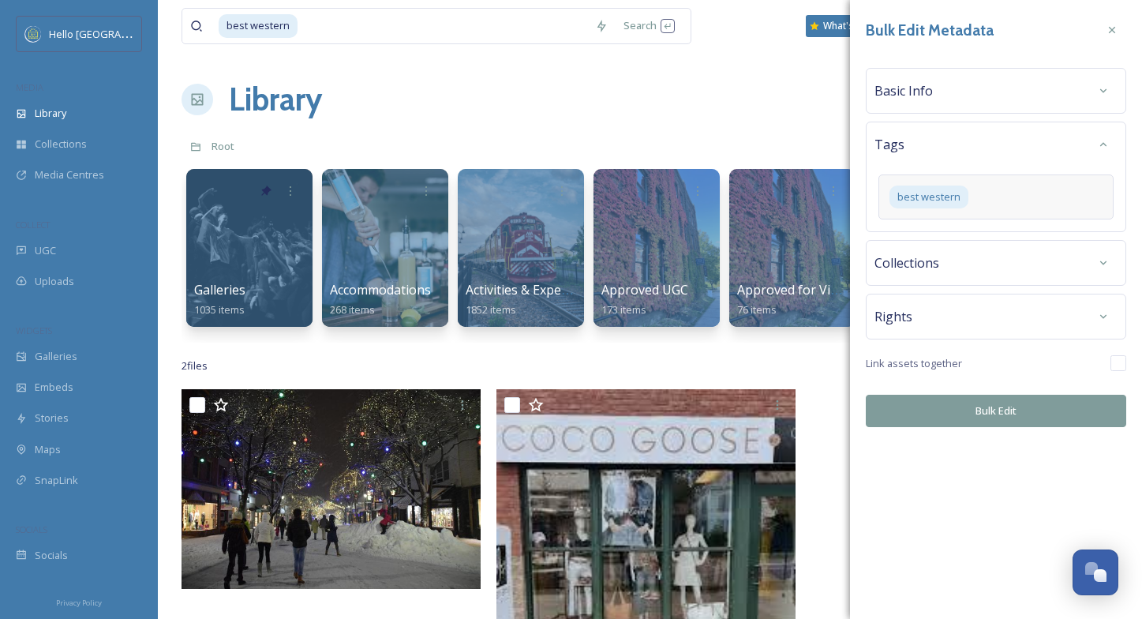
click at [930, 269] on span "Collections" at bounding box center [906, 262] width 65 height 19
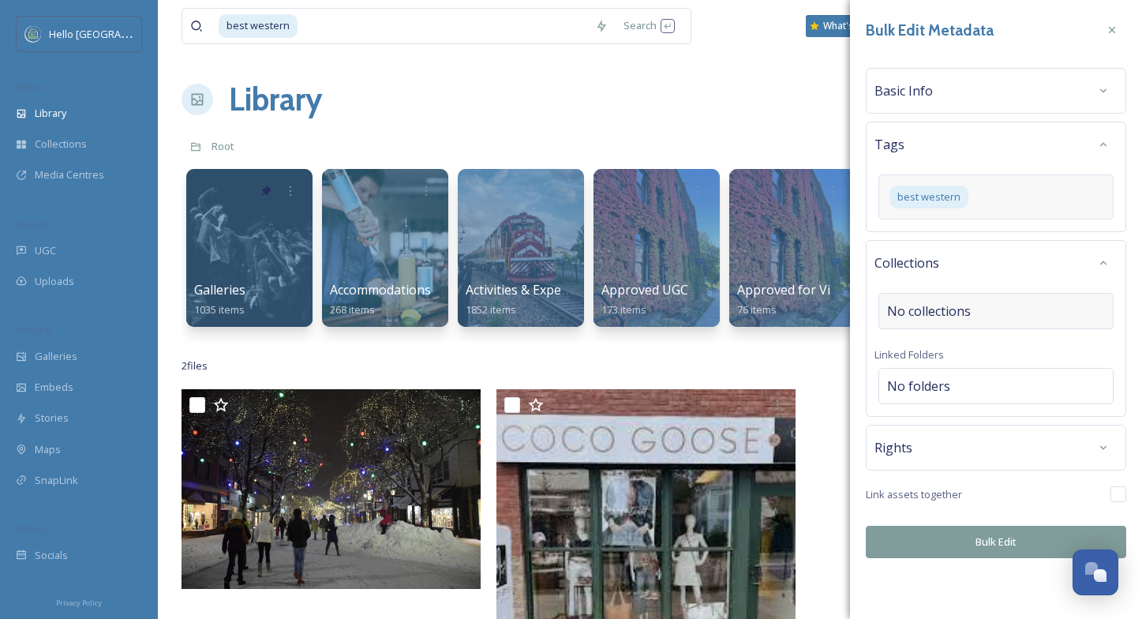
click at [927, 320] on span "No collections" at bounding box center [929, 310] width 84 height 19
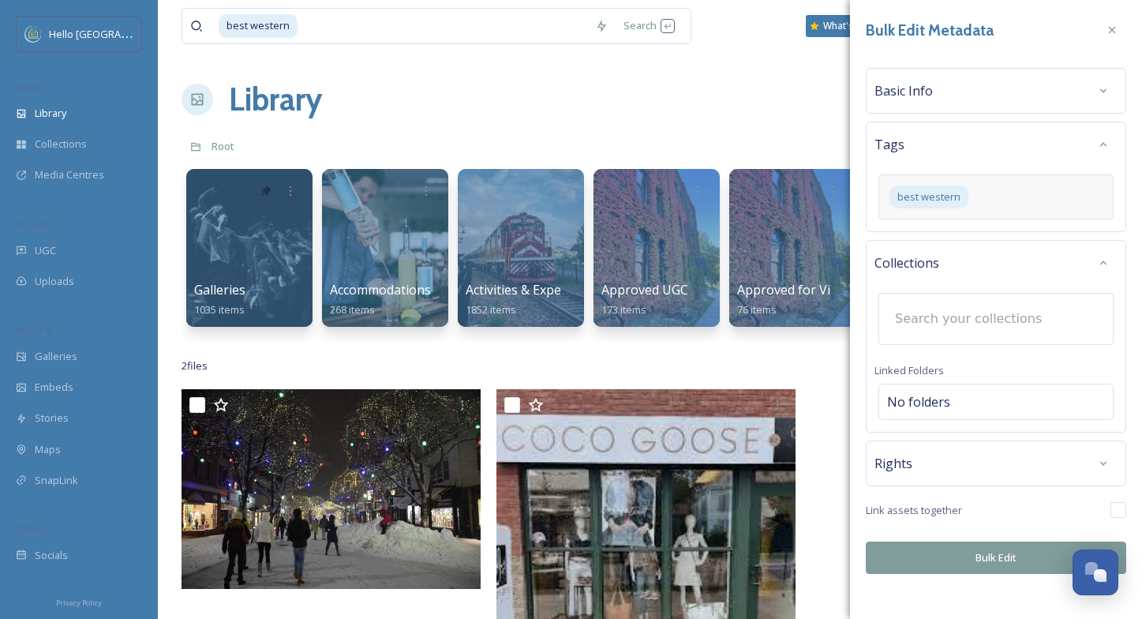
click at [925, 321] on input at bounding box center [974, 318] width 174 height 35
type input "p"
click at [921, 404] on div "Collections Linked Folders No folders" at bounding box center [996, 336] width 260 height 193
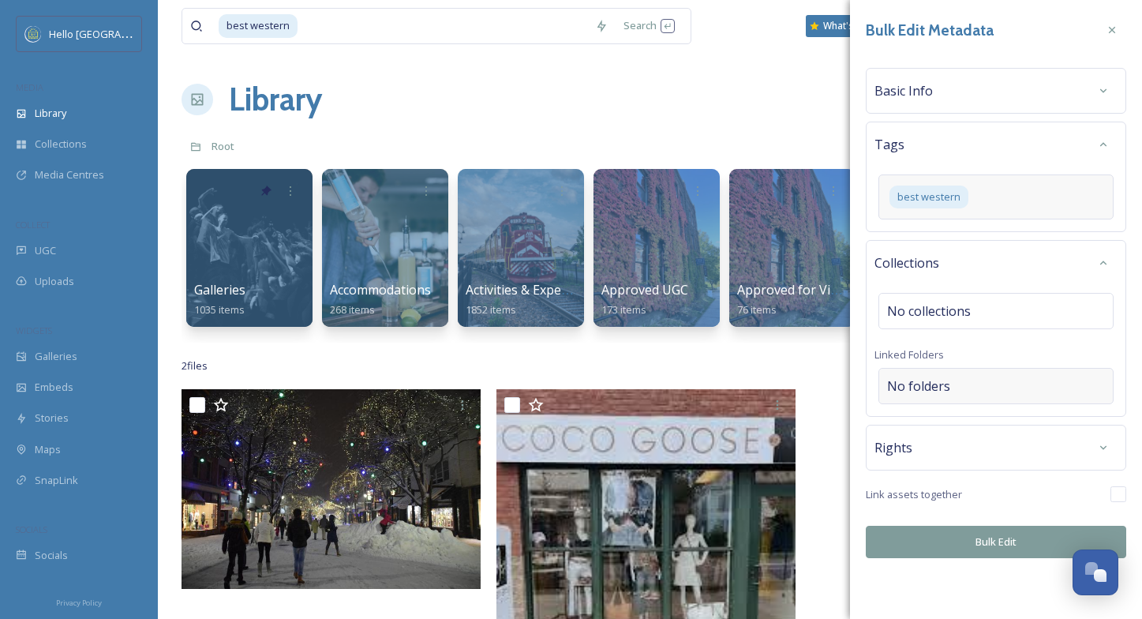
click at [928, 391] on span "No folders" at bounding box center [918, 385] width 63 height 19
click at [928, 391] on input at bounding box center [999, 386] width 241 height 35
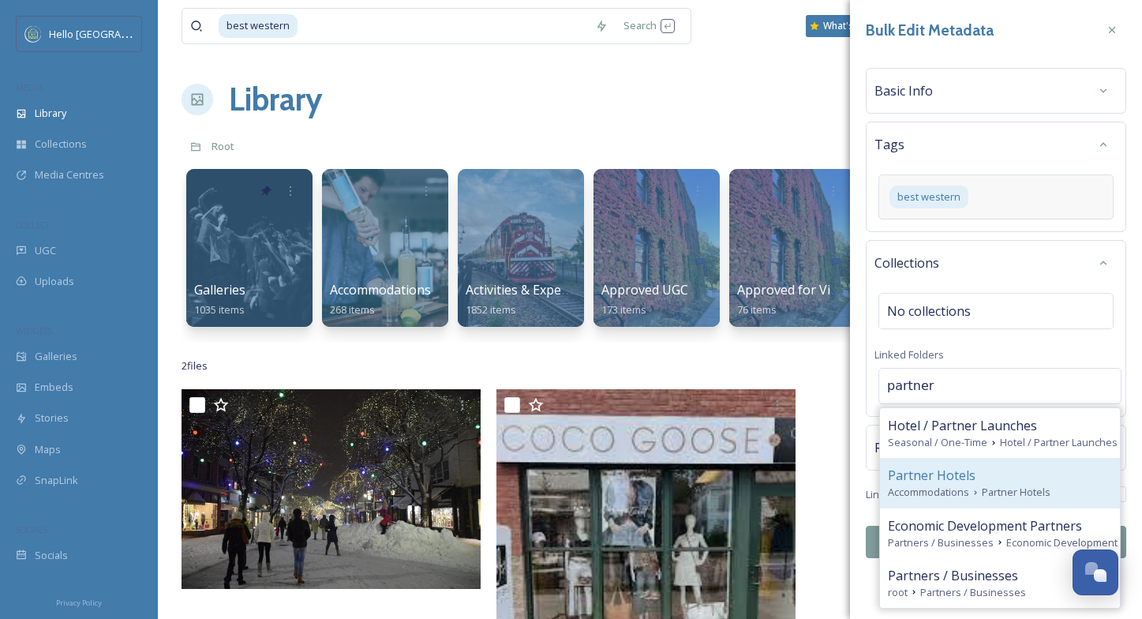
type input "partner"
click at [956, 492] on span "Accommodations" at bounding box center [928, 492] width 81 height 15
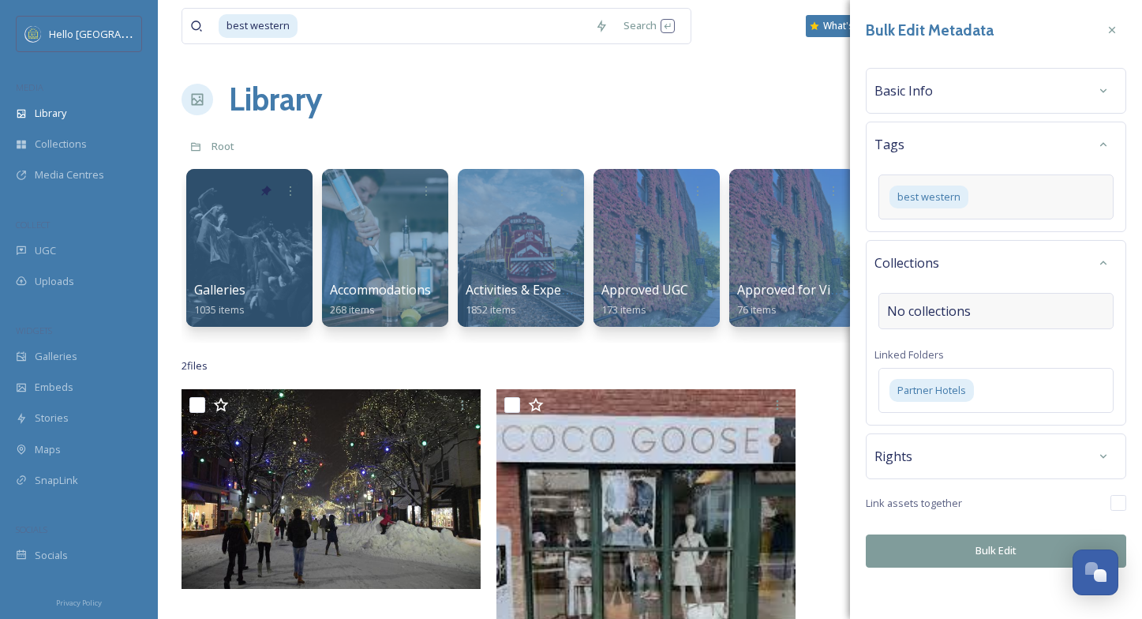
click at [931, 304] on span "No collections" at bounding box center [929, 310] width 84 height 19
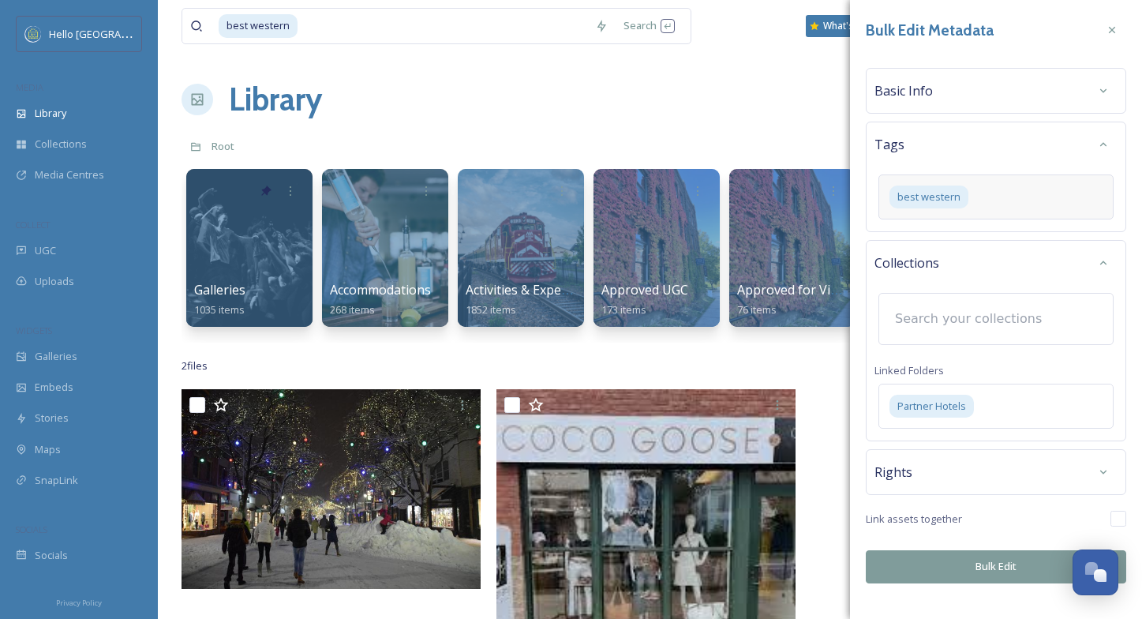
click at [929, 311] on input at bounding box center [974, 318] width 174 height 35
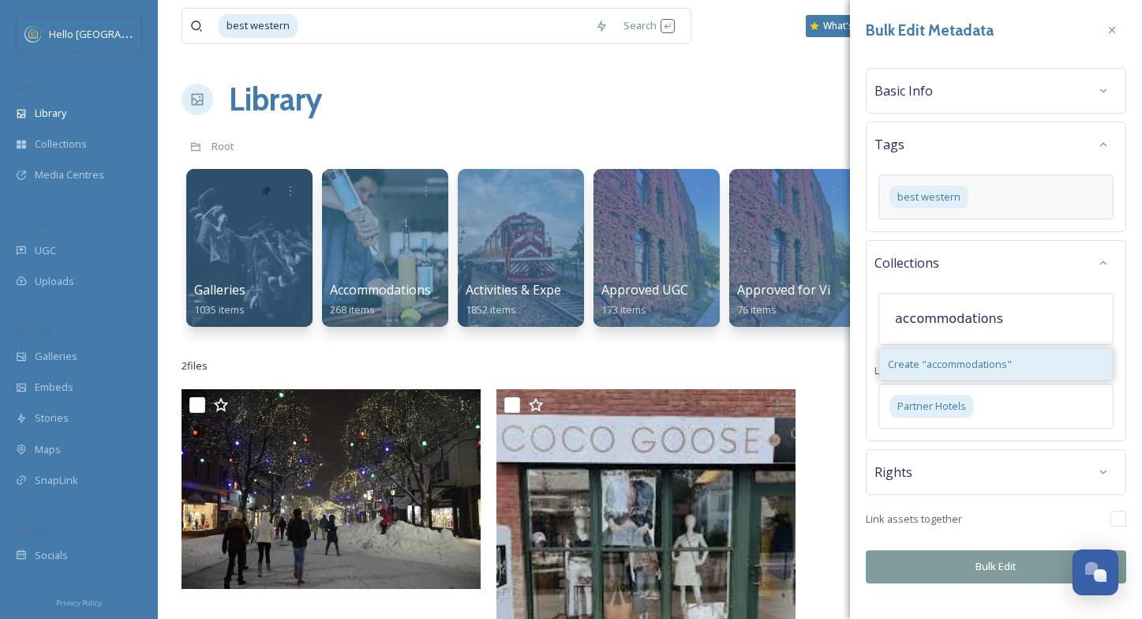
type input "accommodations"
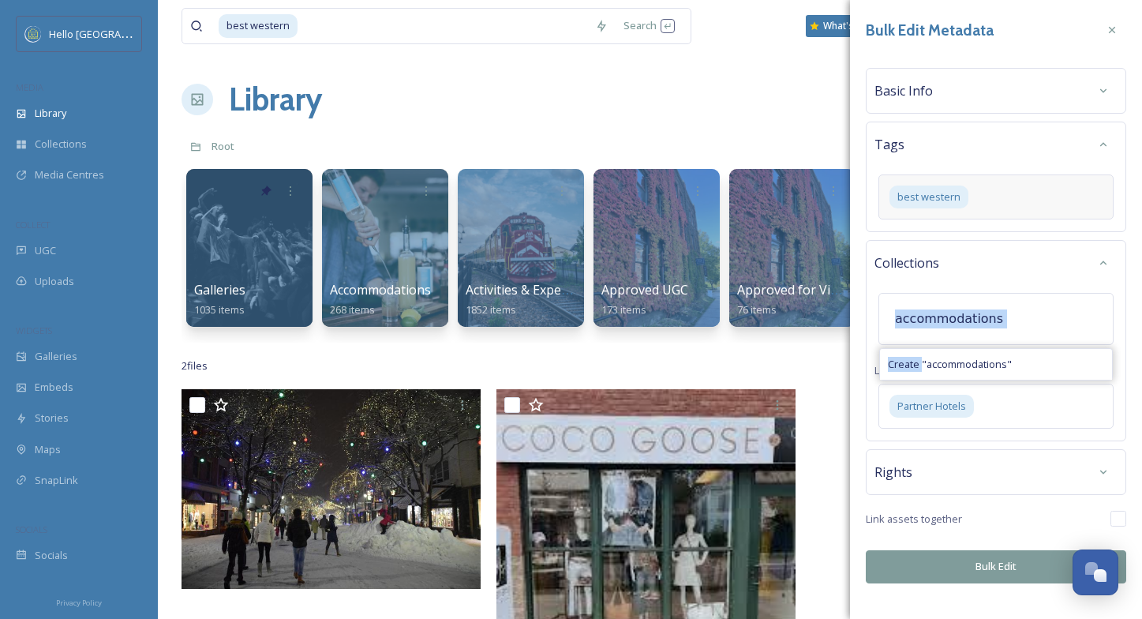
drag, startPoint x: 922, startPoint y: 357, endPoint x: 947, endPoint y: 266, distance: 94.0
click at [949, 259] on div "Collections accommodations Create " accommodations " Linked Folders Partner Hot…" at bounding box center [996, 340] width 260 height 201
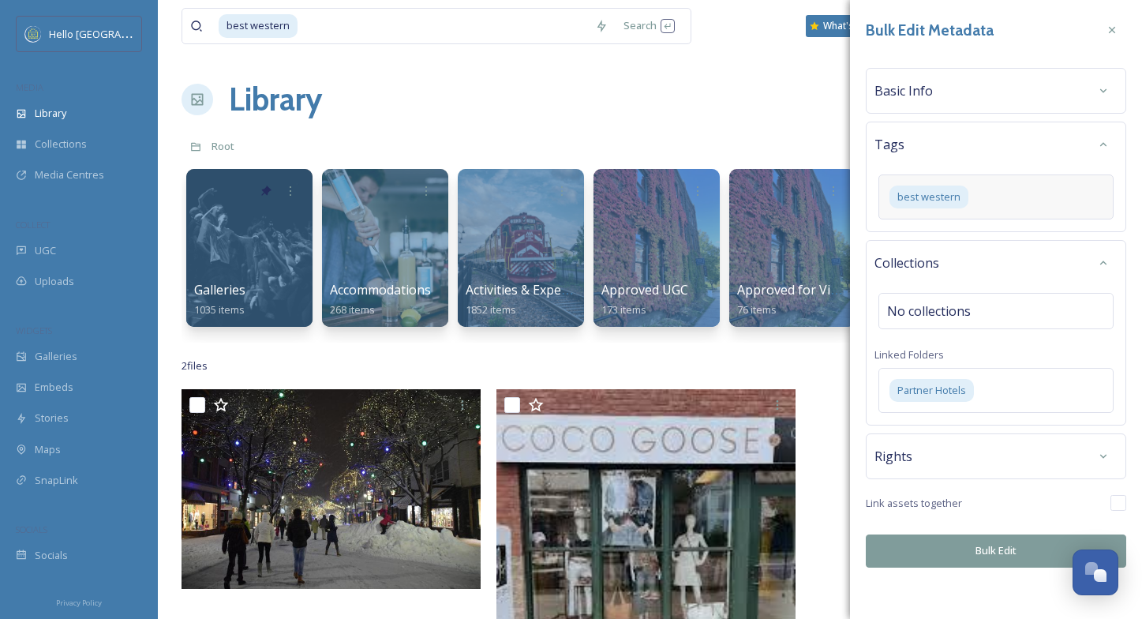
click at [947, 266] on div "Collections" at bounding box center [995, 263] width 243 height 28
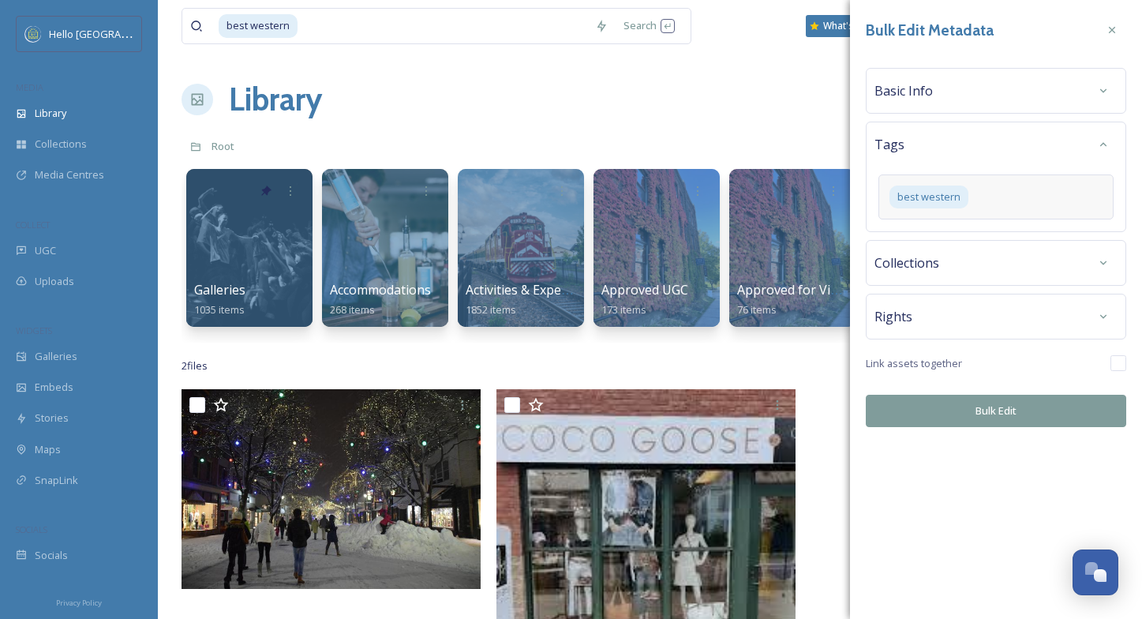
click at [952, 318] on div "Rights" at bounding box center [995, 316] width 243 height 28
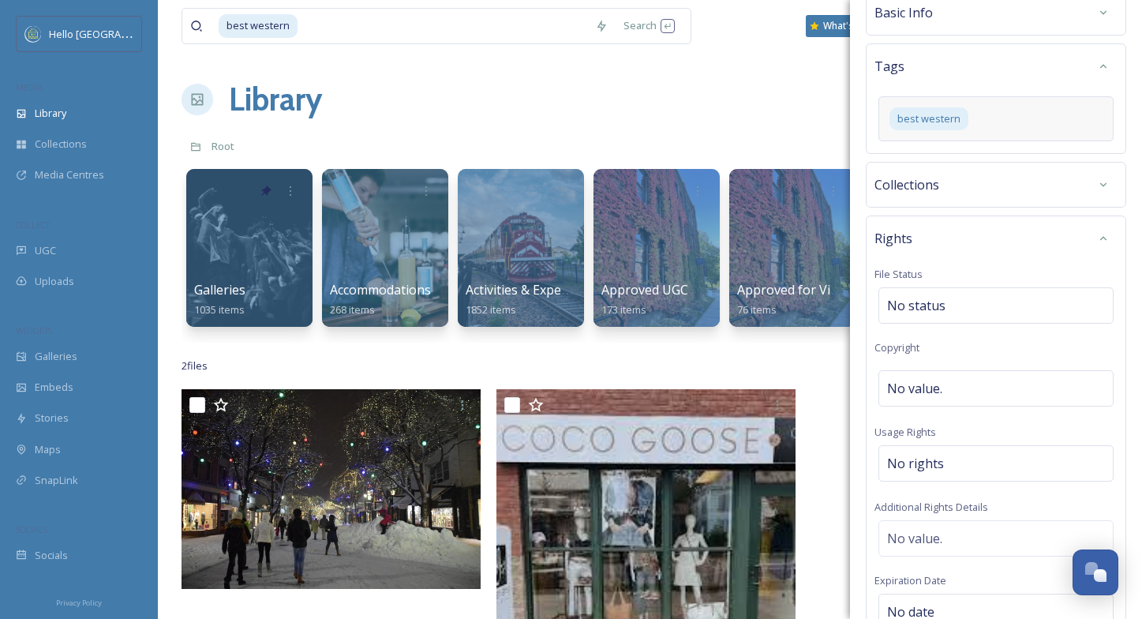
scroll to position [109, 0]
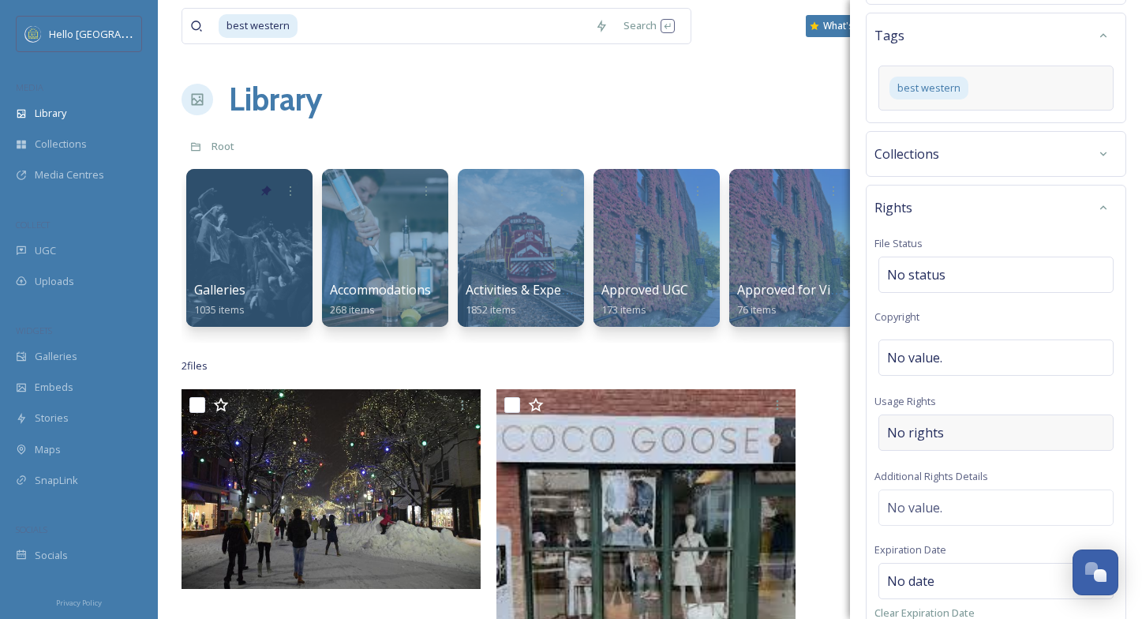
click at [927, 441] on span "No rights" at bounding box center [915, 432] width 57 height 19
click at [927, 442] on input at bounding box center [970, 436] width 174 height 35
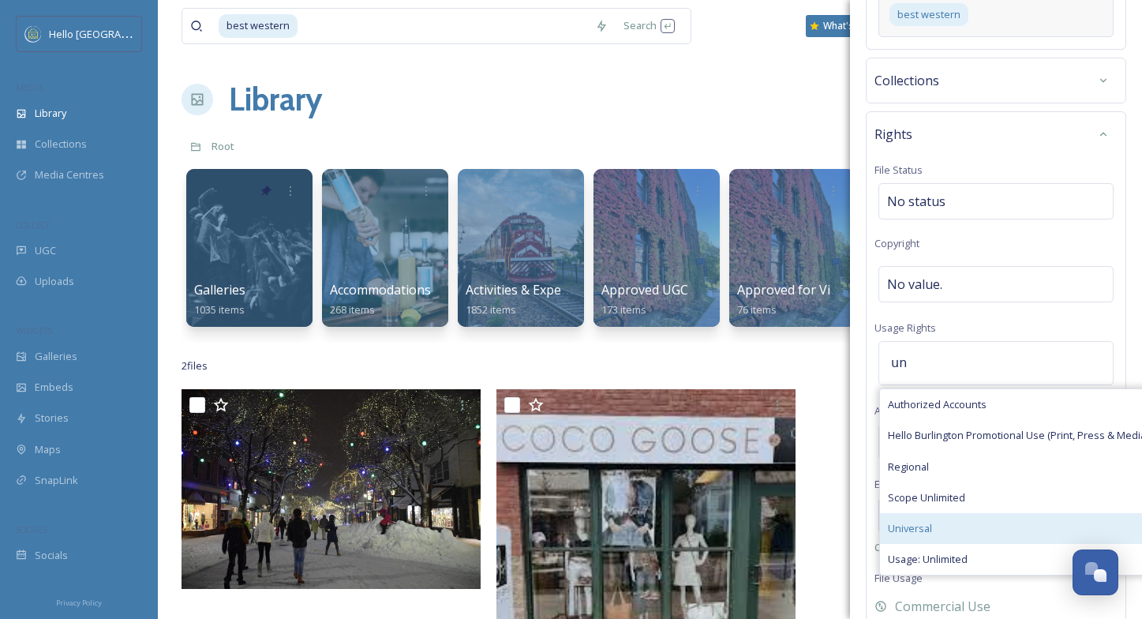
scroll to position [186, 0]
type input "un"
click at [920, 520] on span "Universal" at bounding box center [910, 524] width 44 height 15
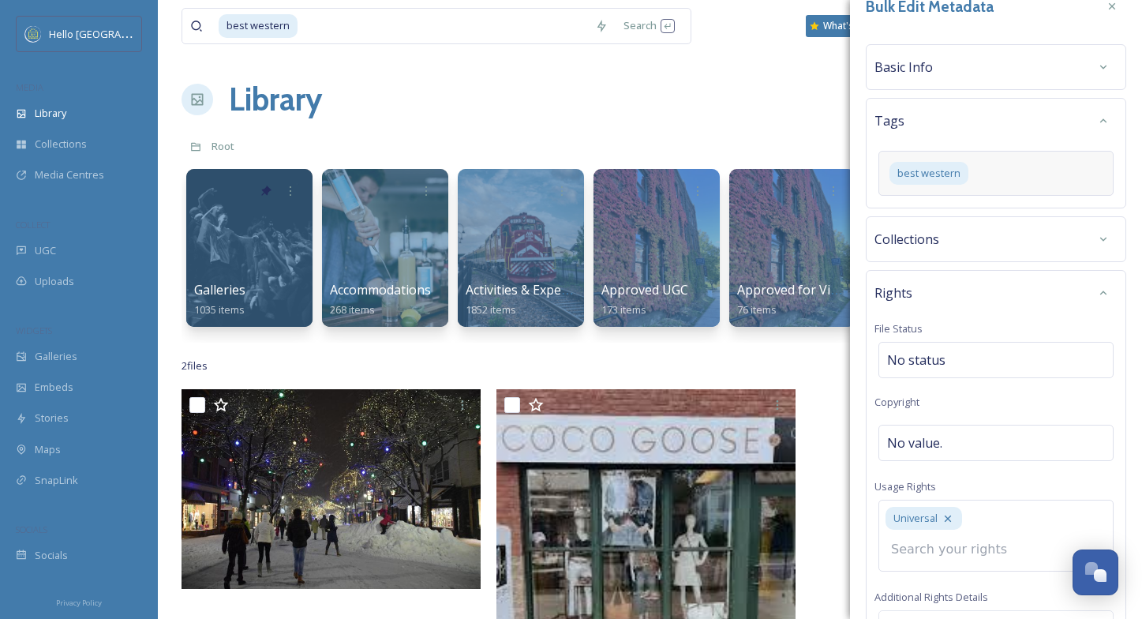
scroll to position [0, 0]
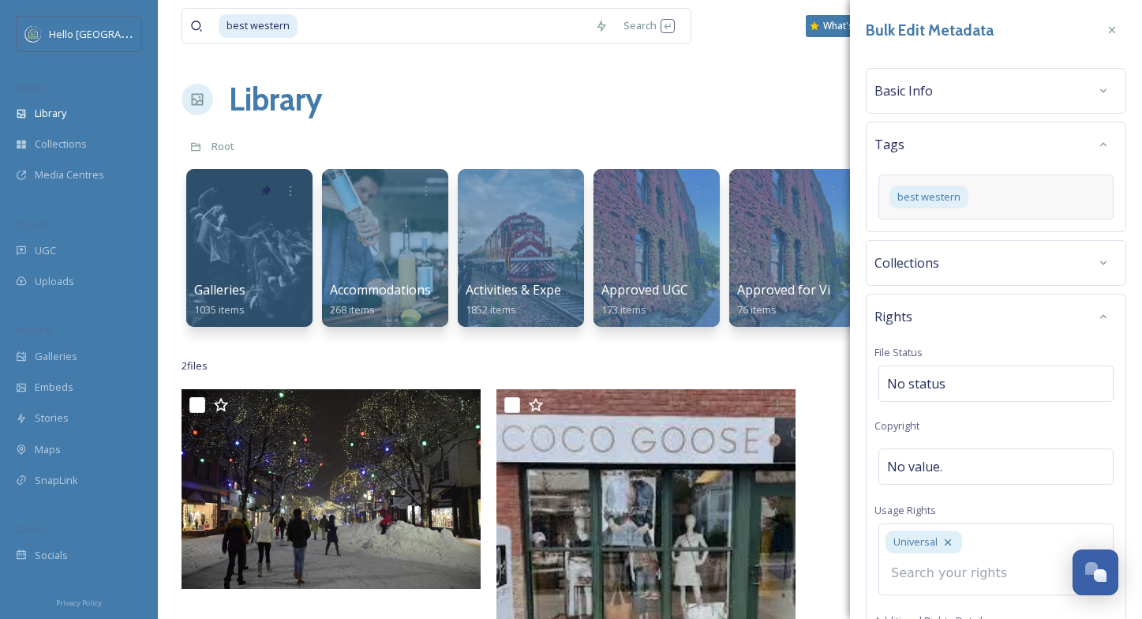
click at [1012, 542] on div "Universal" at bounding box center [995, 559] width 235 height 72
click at [1115, 25] on icon at bounding box center [1112, 30] width 13 height 13
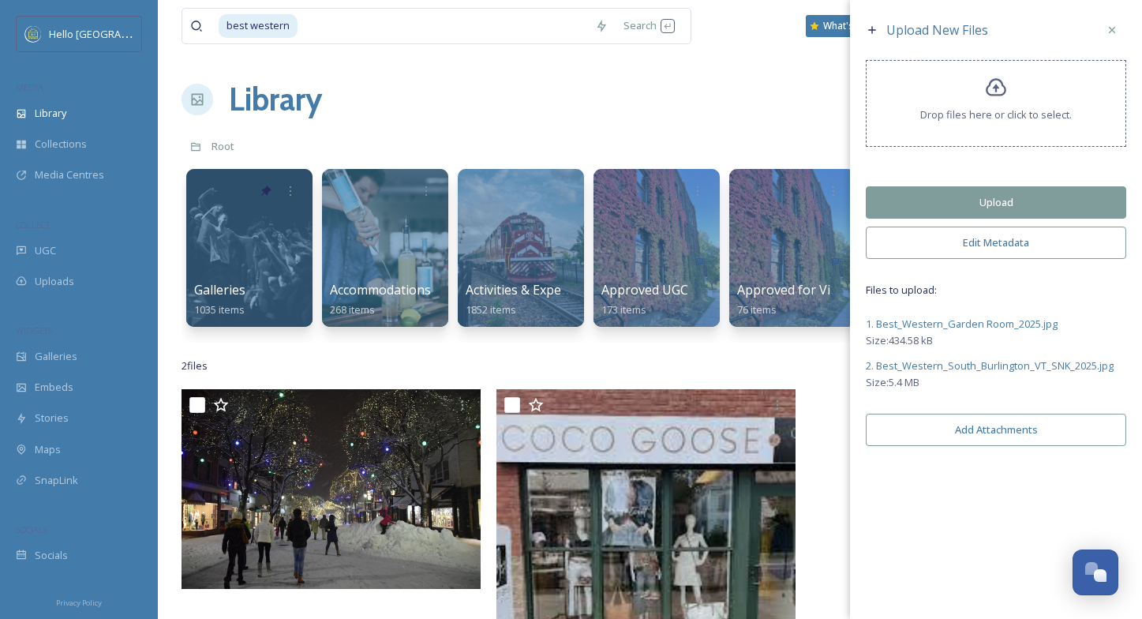
click at [997, 200] on button "Upload" at bounding box center [996, 202] width 260 height 32
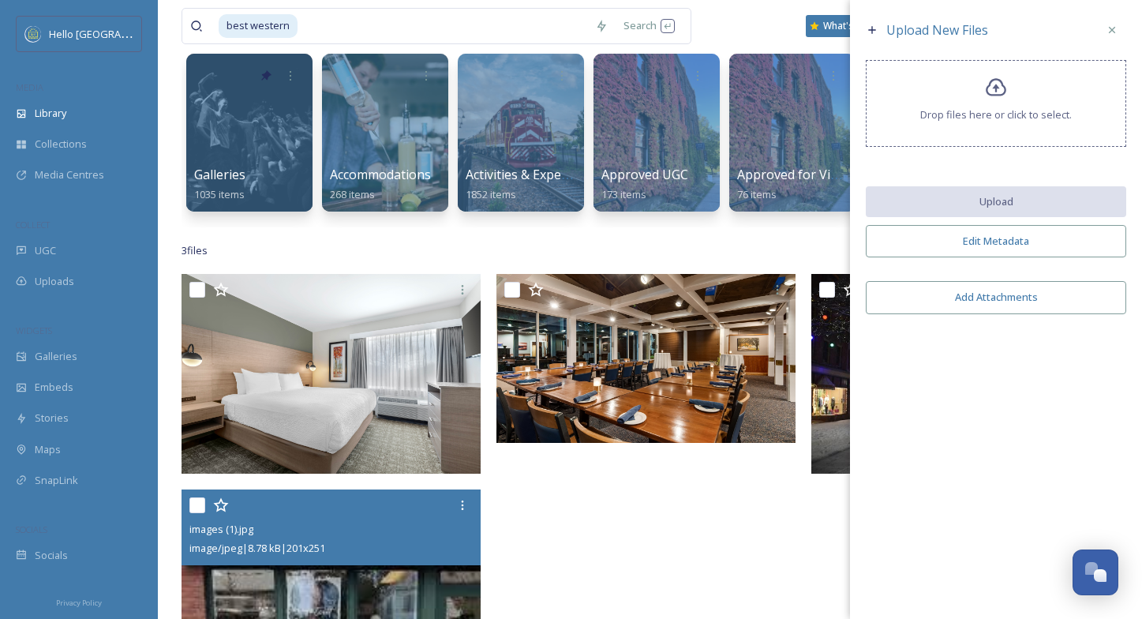
scroll to position [133, 0]
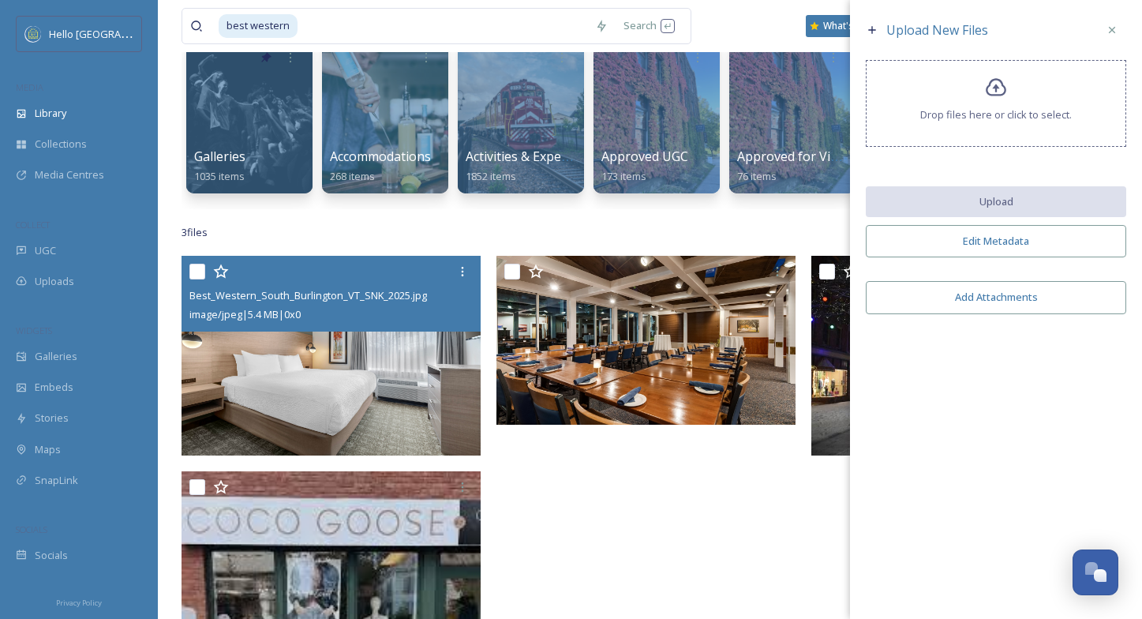
click at [388, 356] on img at bounding box center [330, 356] width 299 height 200
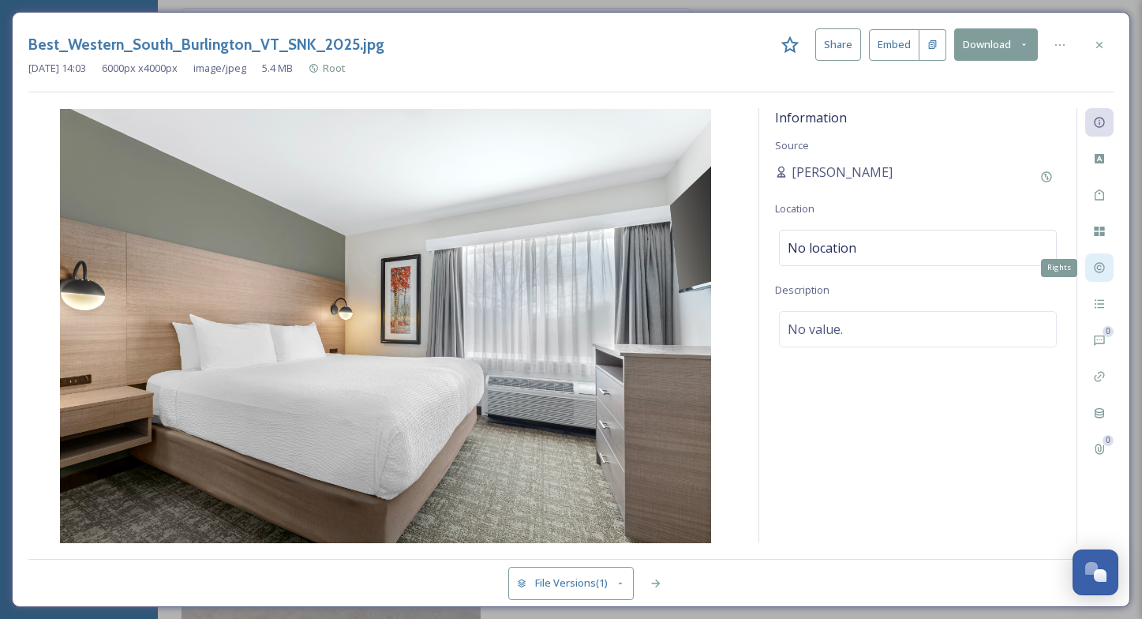
click at [1101, 264] on icon at bounding box center [1099, 267] width 13 height 13
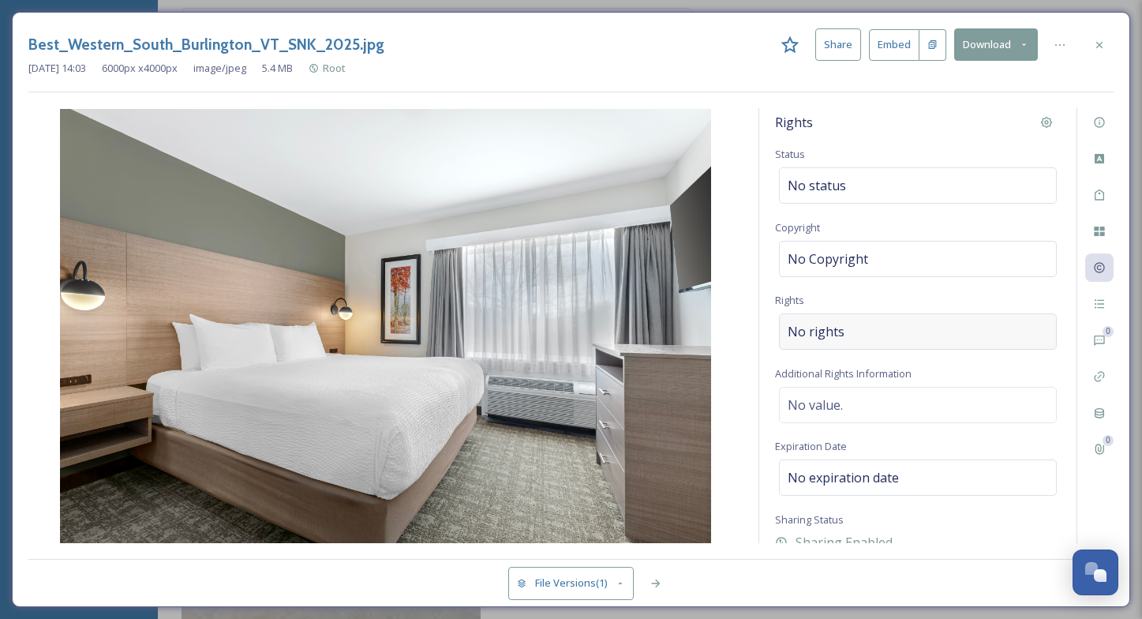
click at [892, 335] on div "No rights" at bounding box center [918, 331] width 278 height 36
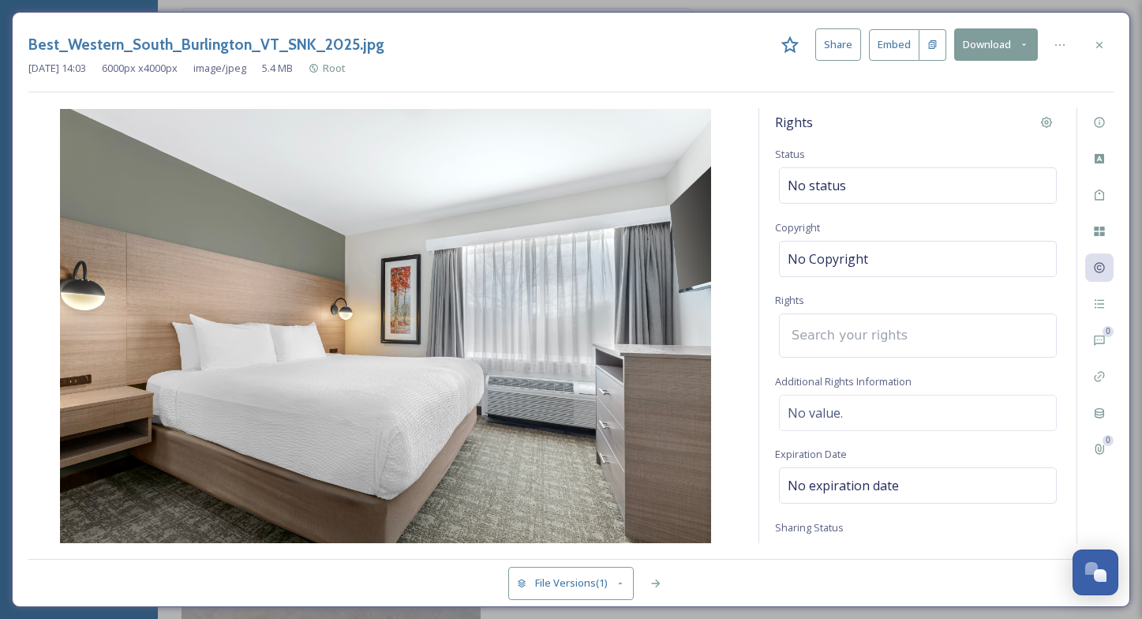
click at [892, 335] on input at bounding box center [871, 335] width 174 height 35
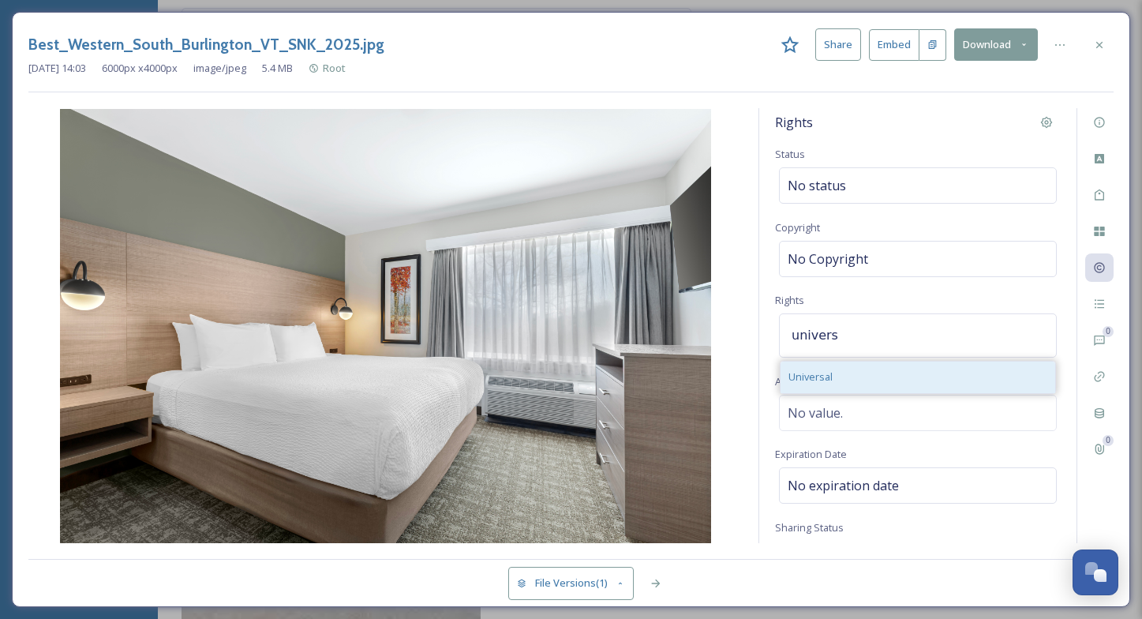
type input "univers"
click at [834, 378] on div "Universal" at bounding box center [917, 376] width 275 height 31
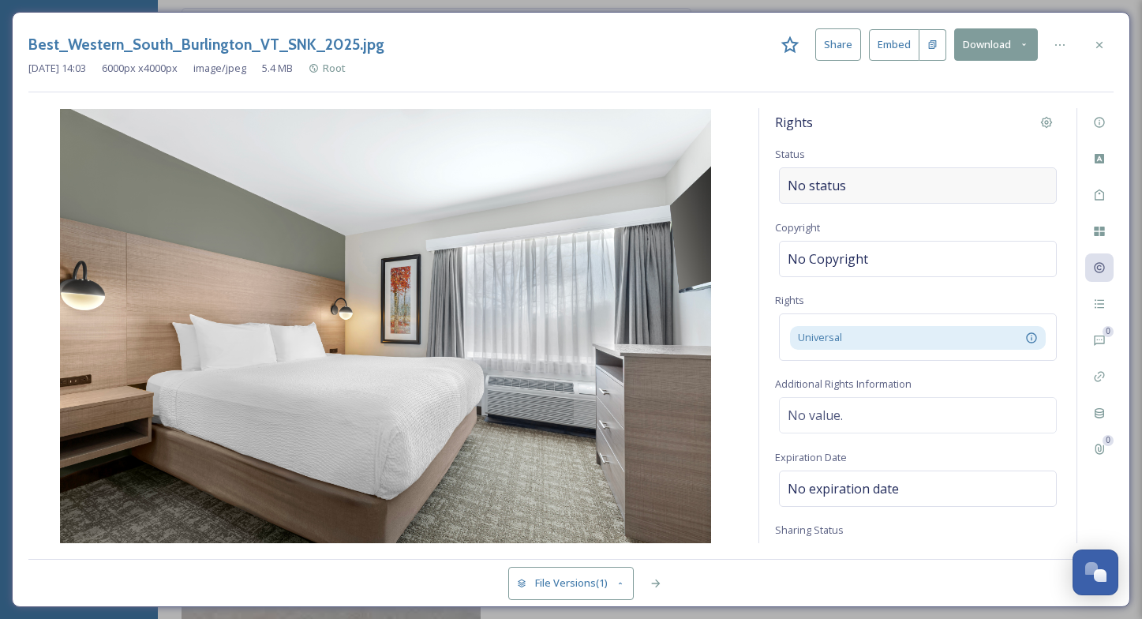
click at [848, 191] on div "No status" at bounding box center [918, 185] width 278 height 36
click at [848, 188] on input at bounding box center [867, 185] width 174 height 35
click at [844, 264] on span "No Copyright" at bounding box center [828, 258] width 80 height 19
type input "Best Western"
click at [826, 293] on div "Rights Status No status Copyright Best Western Rights Universal This means the …" at bounding box center [917, 325] width 317 height 435
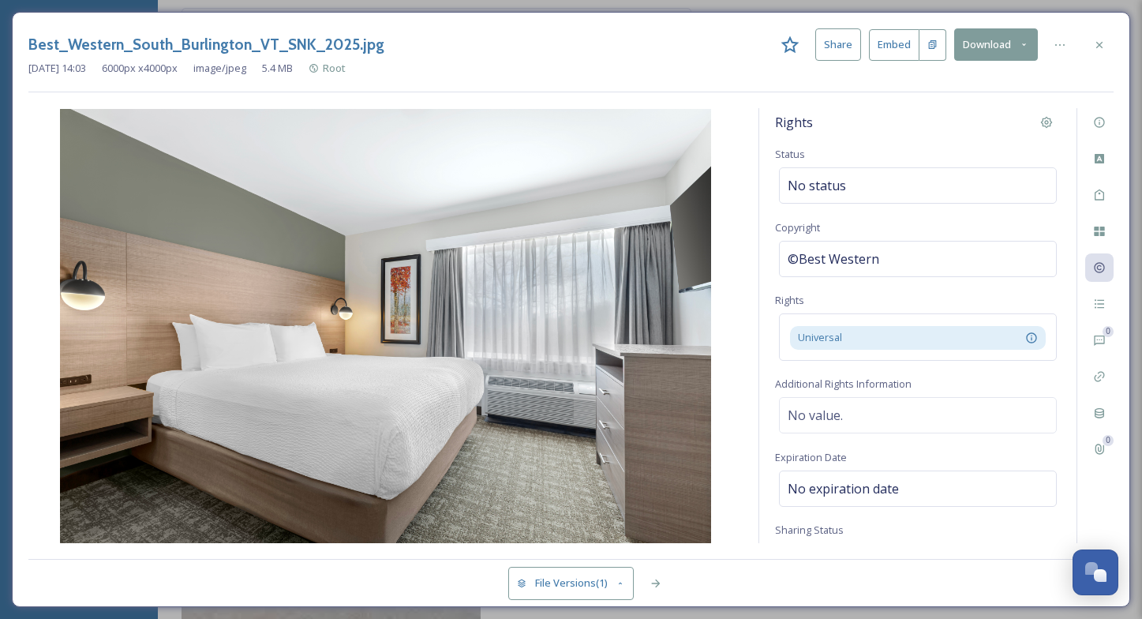
click at [743, 555] on div "Best_Western_South_Burlington_VT_SNK_2025.jpg Share Embed Download [DATE] 14:03…" at bounding box center [571, 309] width 1118 height 595
click at [658, 584] on icon at bounding box center [656, 583] width 9 height 8
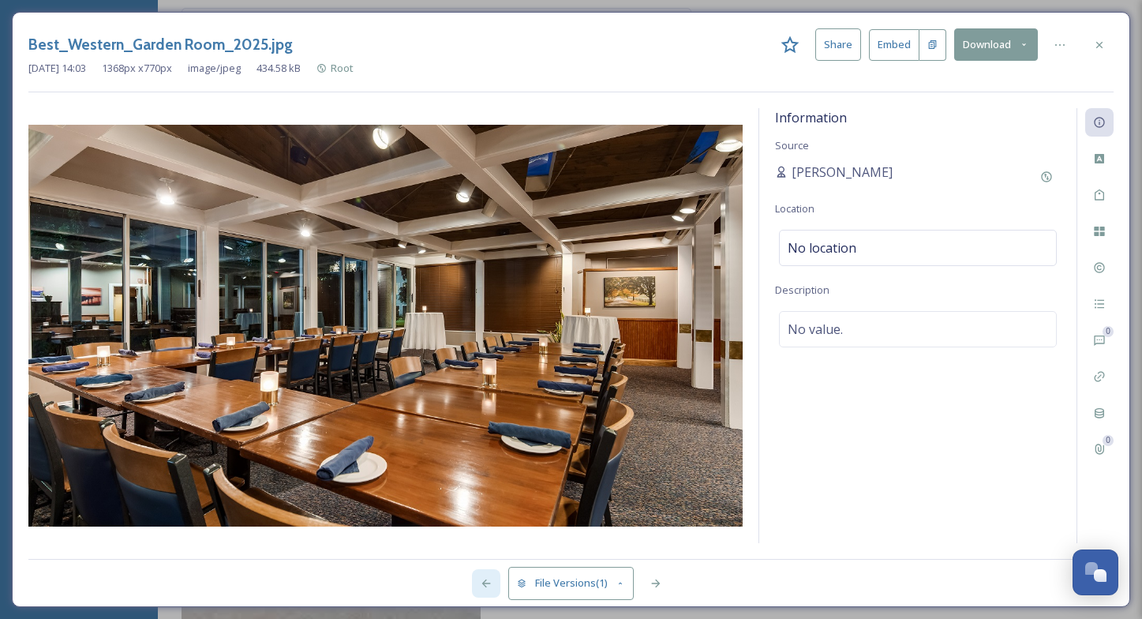
click at [485, 582] on icon at bounding box center [486, 583] width 13 height 13
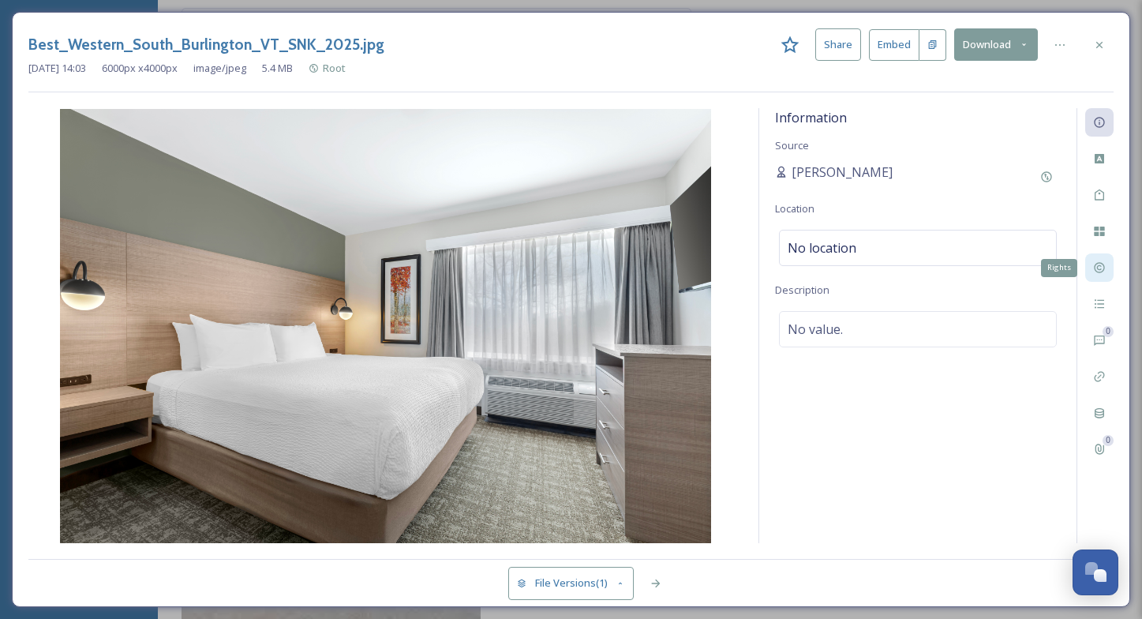
click at [1097, 266] on icon at bounding box center [1099, 268] width 10 height 10
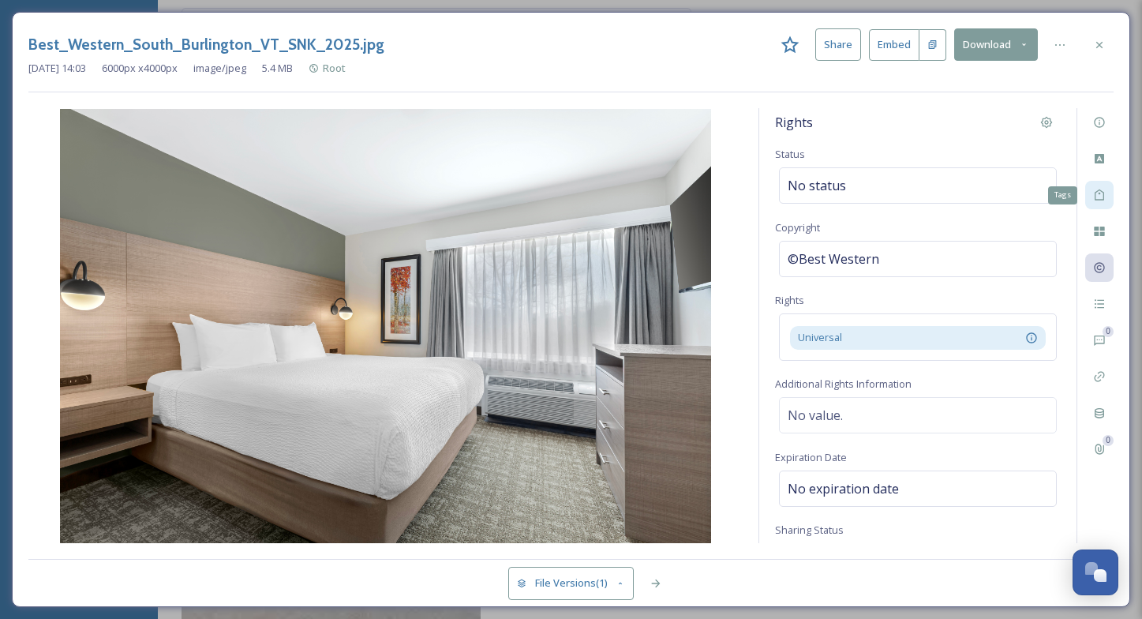
click at [1102, 191] on icon at bounding box center [1098, 194] width 9 height 11
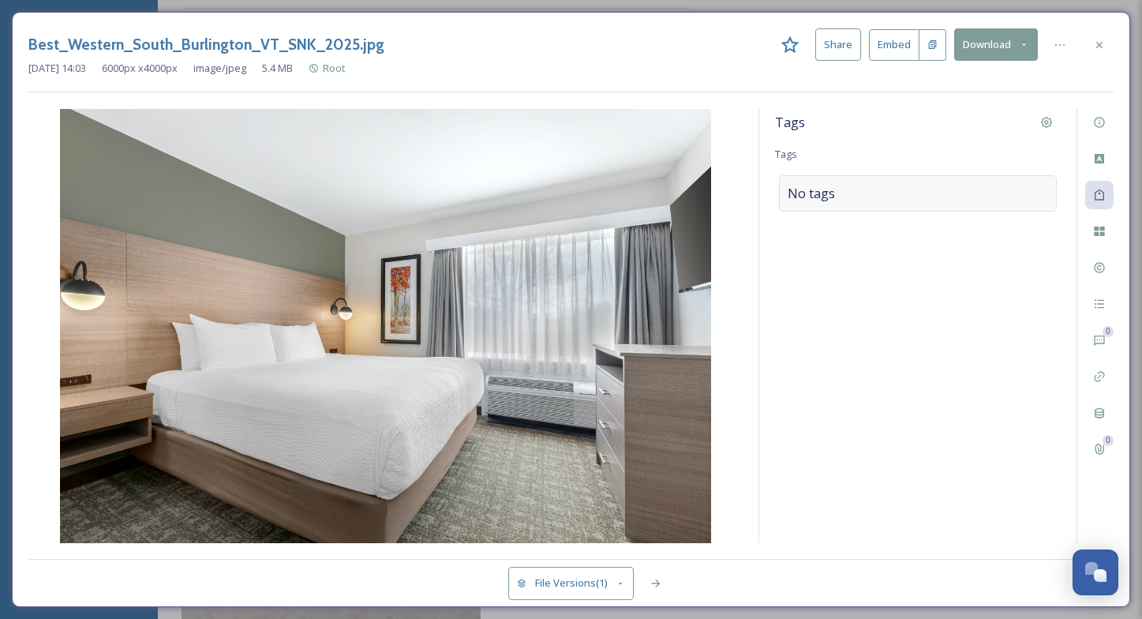
click at [935, 191] on div "No tags" at bounding box center [918, 193] width 278 height 36
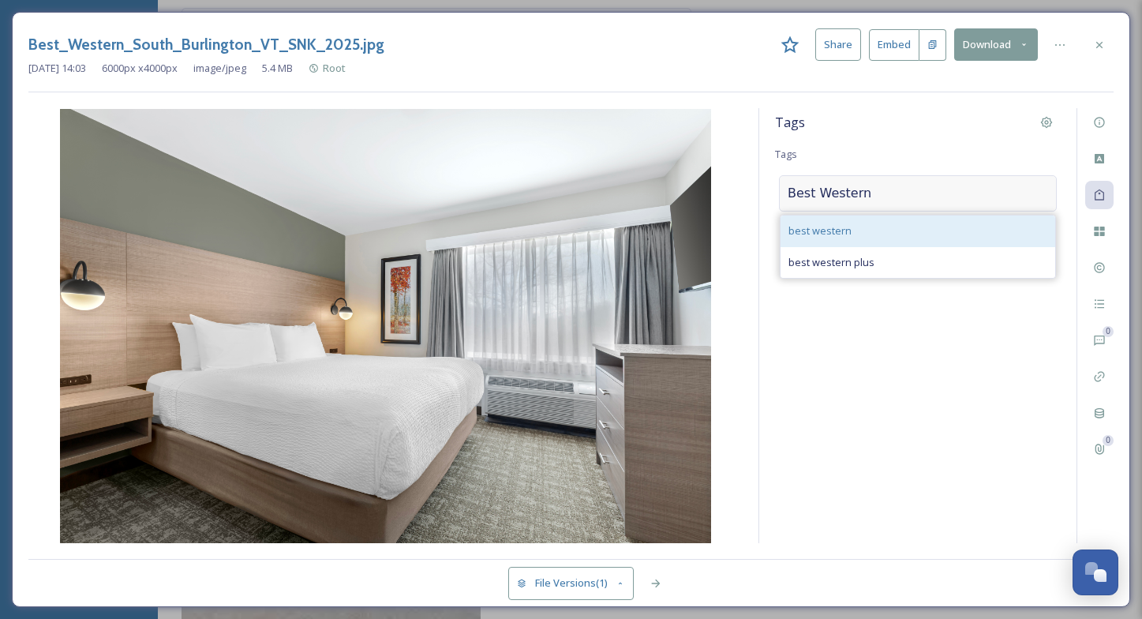
type input "Best Western"
click at [855, 229] on div "best western" at bounding box center [917, 230] width 275 height 31
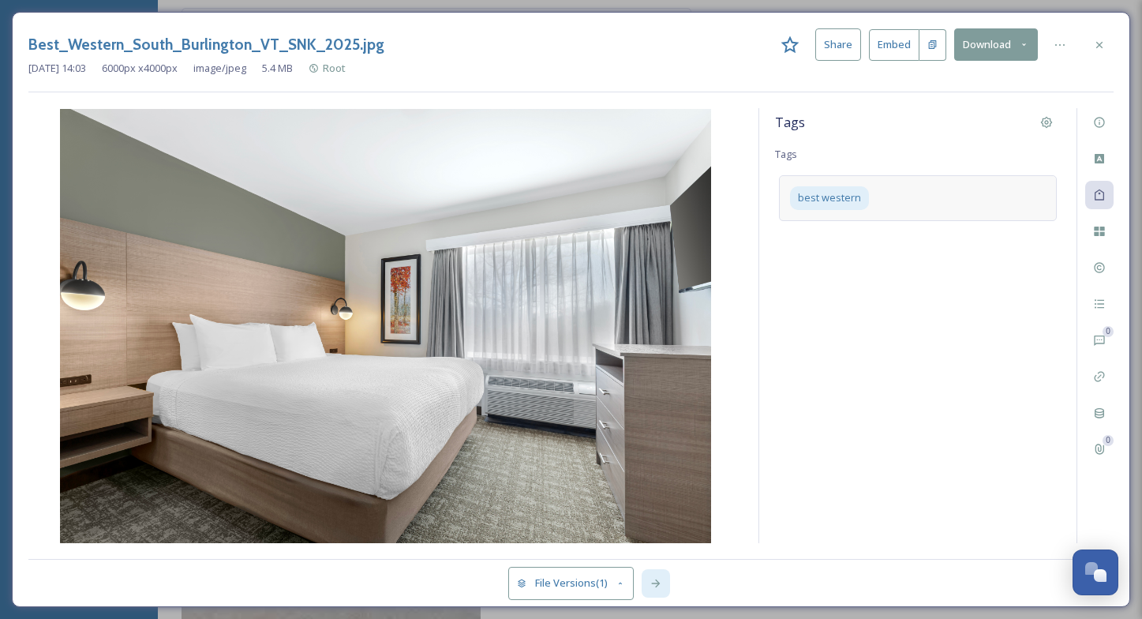
click at [654, 585] on icon at bounding box center [655, 583] width 13 height 13
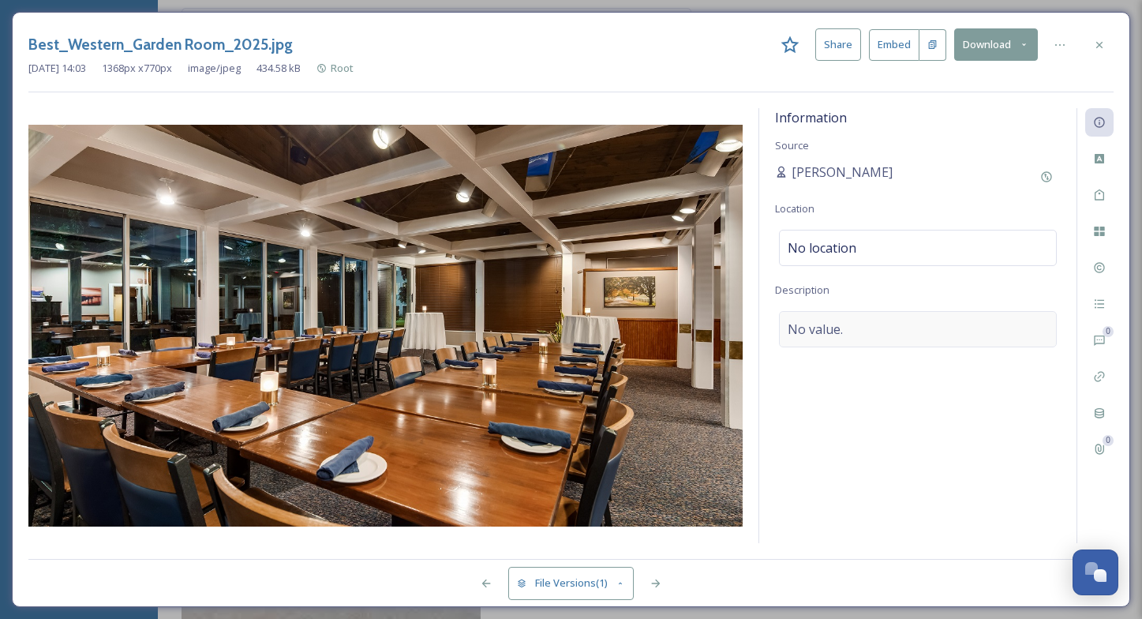
click at [943, 331] on div "No value." at bounding box center [918, 329] width 278 height 36
click at [943, 333] on textarea at bounding box center [918, 376] width 286 height 131
type textarea "Garden Room, Group Dining, Events"
click at [1102, 268] on icon at bounding box center [1099, 267] width 13 height 13
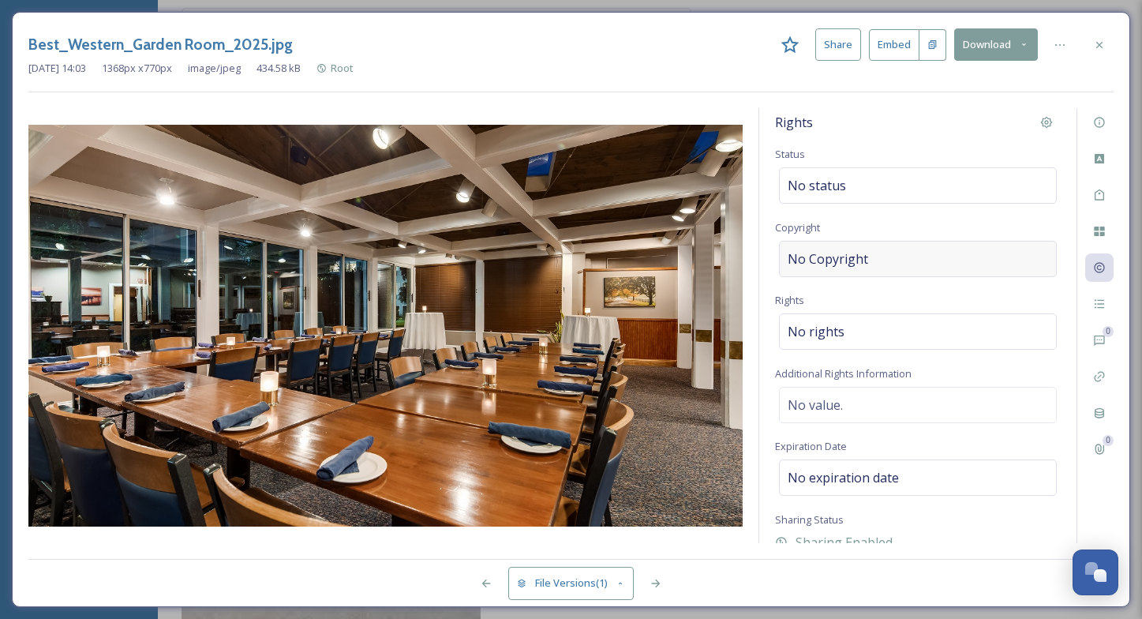
click at [856, 260] on span "No Copyright" at bounding box center [828, 258] width 80 height 19
type input "Best Western Windjammer Hospitality"
click at [844, 324] on div "No rights" at bounding box center [918, 327] width 278 height 36
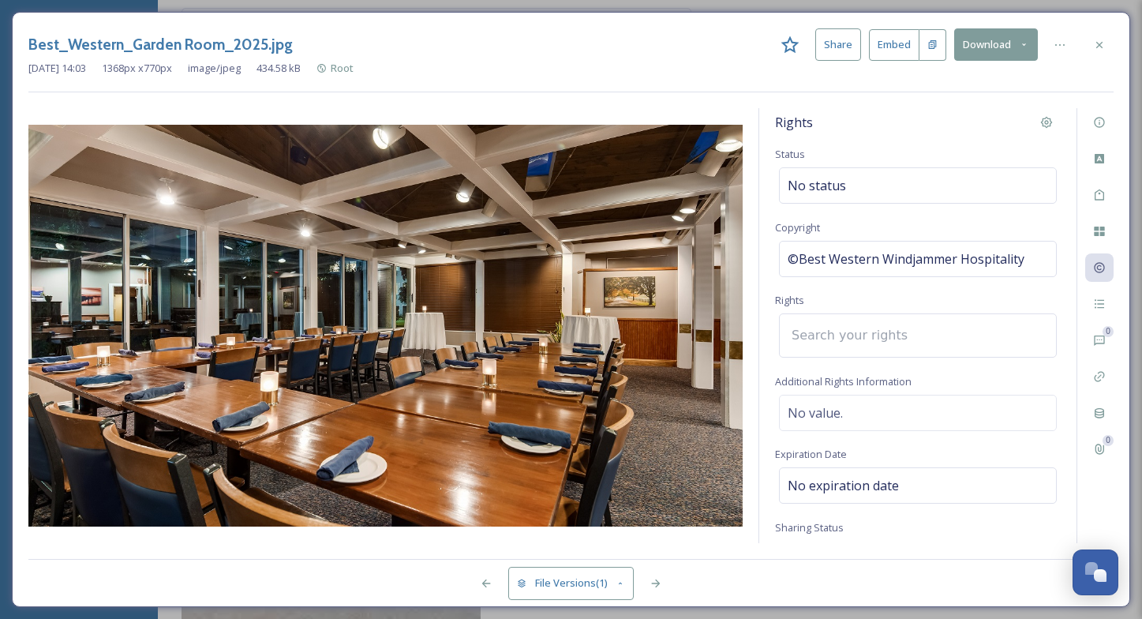
click at [844, 324] on input at bounding box center [871, 335] width 174 height 35
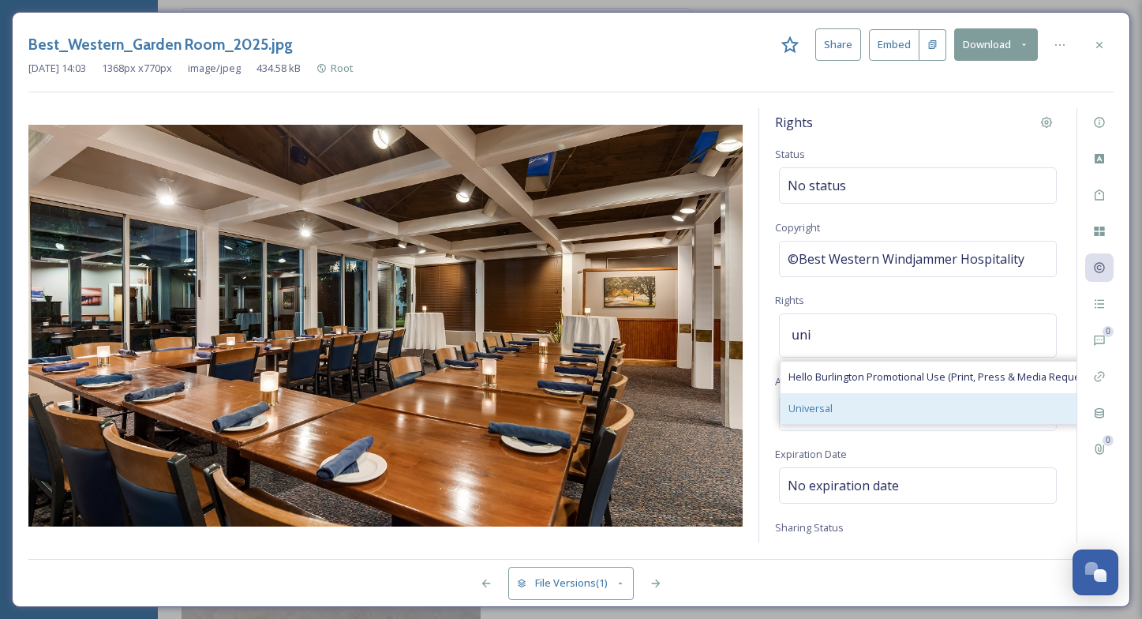
type input "uni"
click at [829, 408] on span "Universal" at bounding box center [810, 408] width 44 height 15
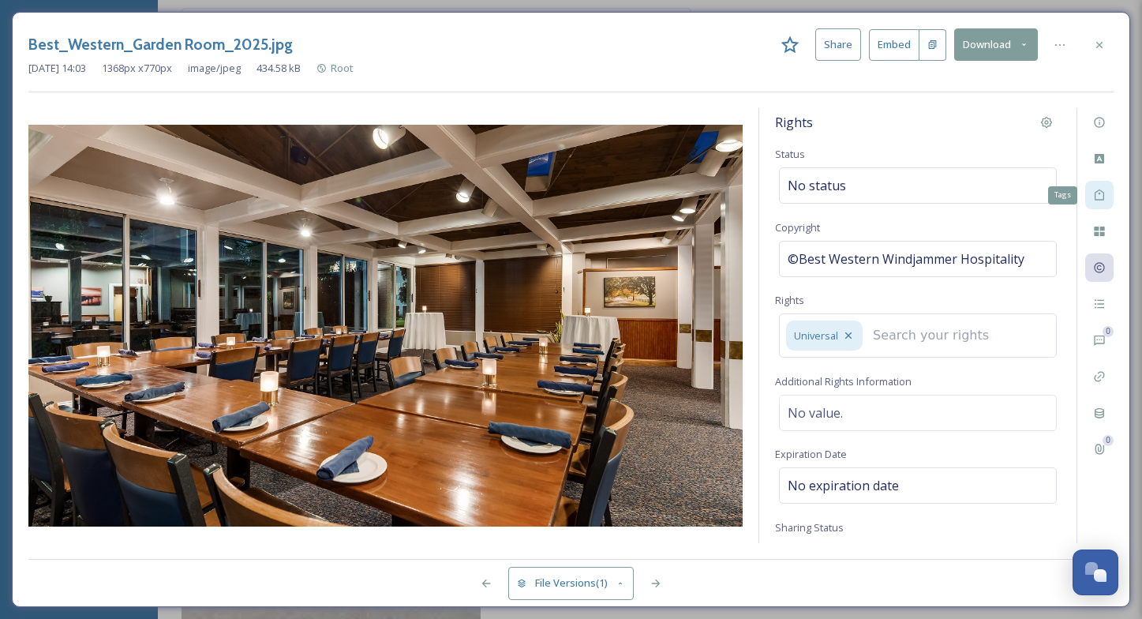
click at [1098, 193] on icon at bounding box center [1098, 194] width 9 height 11
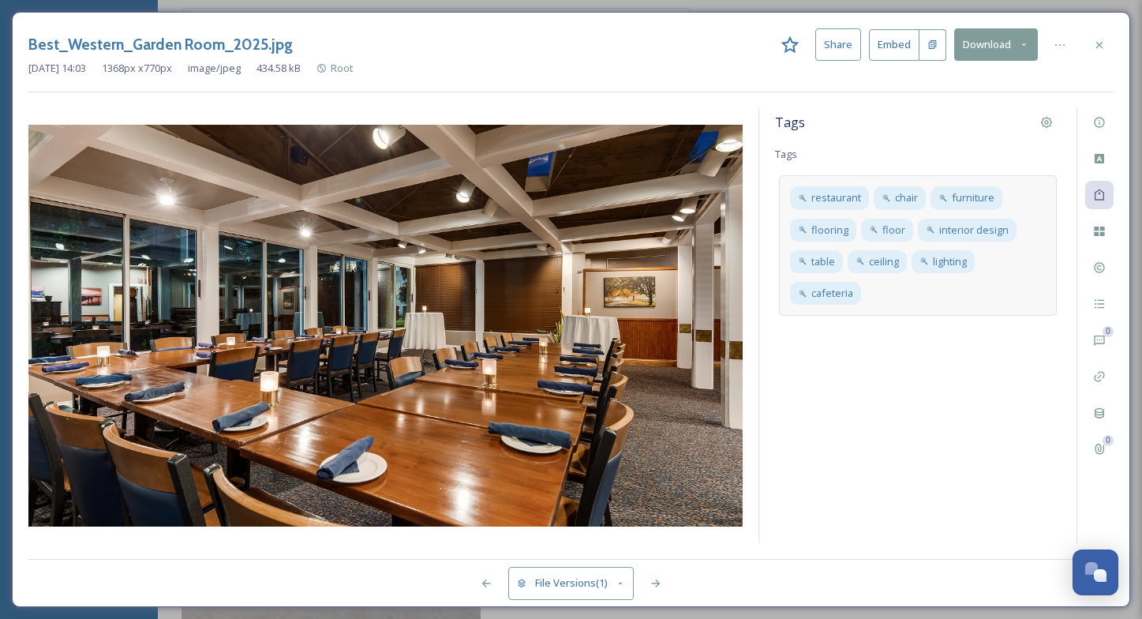
click at [896, 306] on div "restaurant chair furniture flooring floor interior design table ceiling lightin…" at bounding box center [918, 245] width 278 height 140
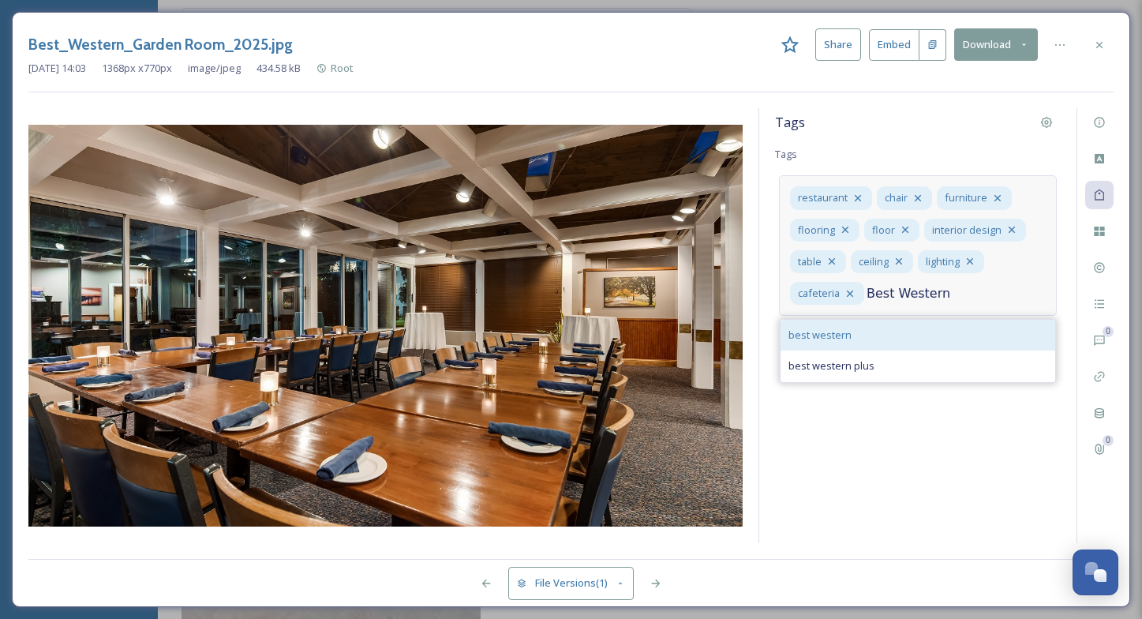
type input "Best Western"
click at [798, 340] on span "best western" at bounding box center [819, 334] width 63 height 15
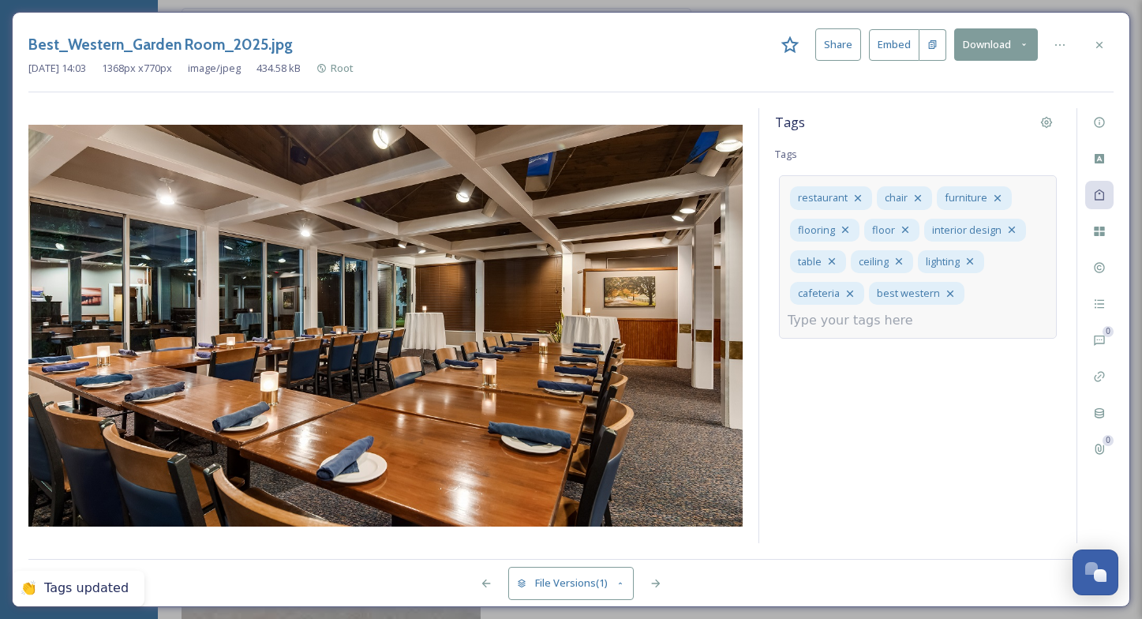
click at [862, 323] on input at bounding box center [867, 320] width 158 height 19
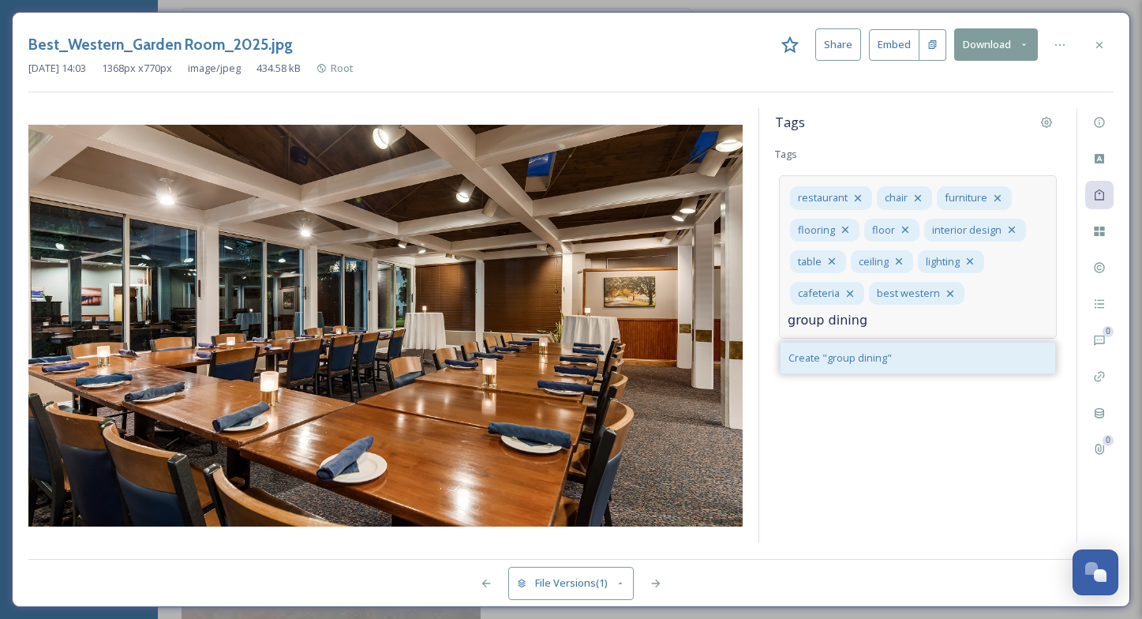
type input "group dining"
click at [844, 363] on span "Create " group dining "" at bounding box center [839, 357] width 103 height 15
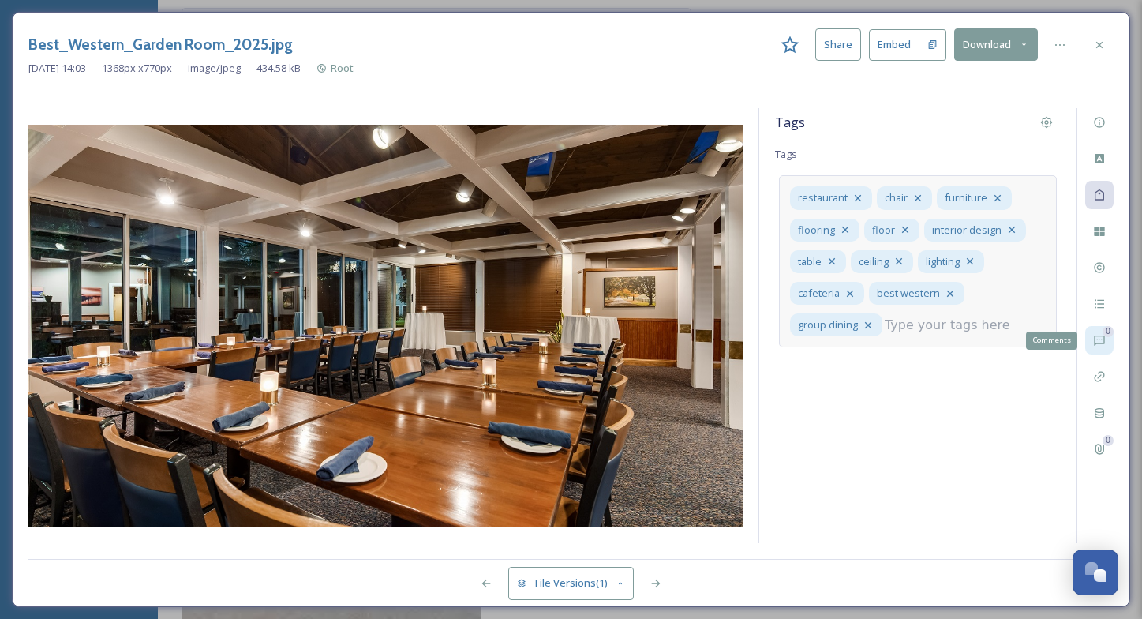
click at [1098, 331] on div "0 Comments" at bounding box center [1099, 340] width 28 height 28
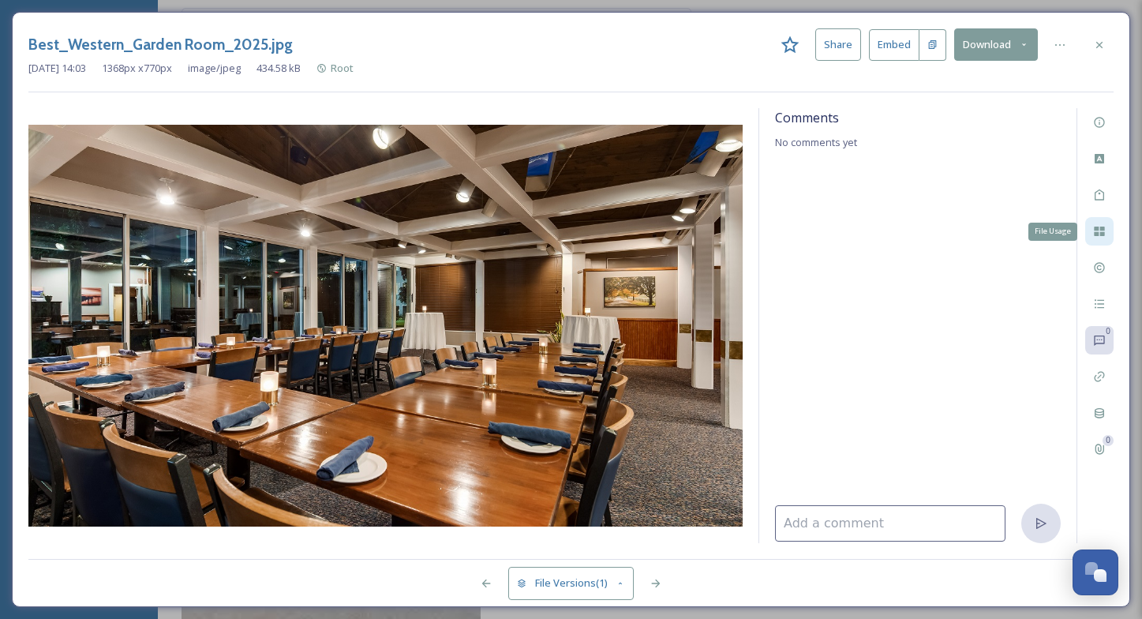
click at [1102, 236] on icon at bounding box center [1099, 231] width 13 height 13
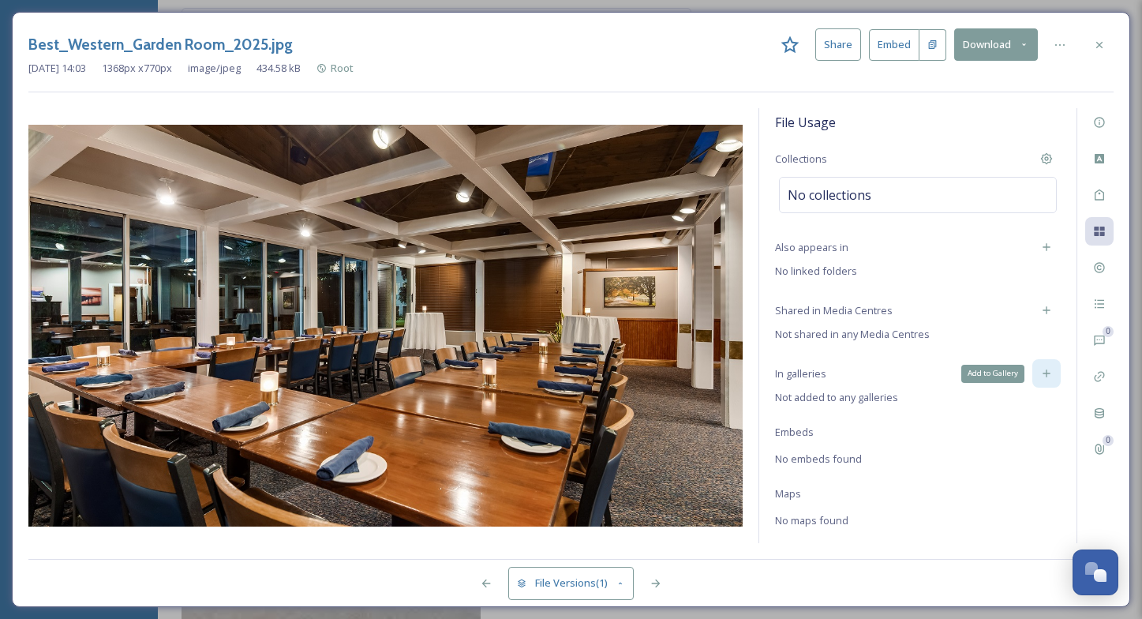
click at [1046, 375] on icon at bounding box center [1045, 373] width 7 height 7
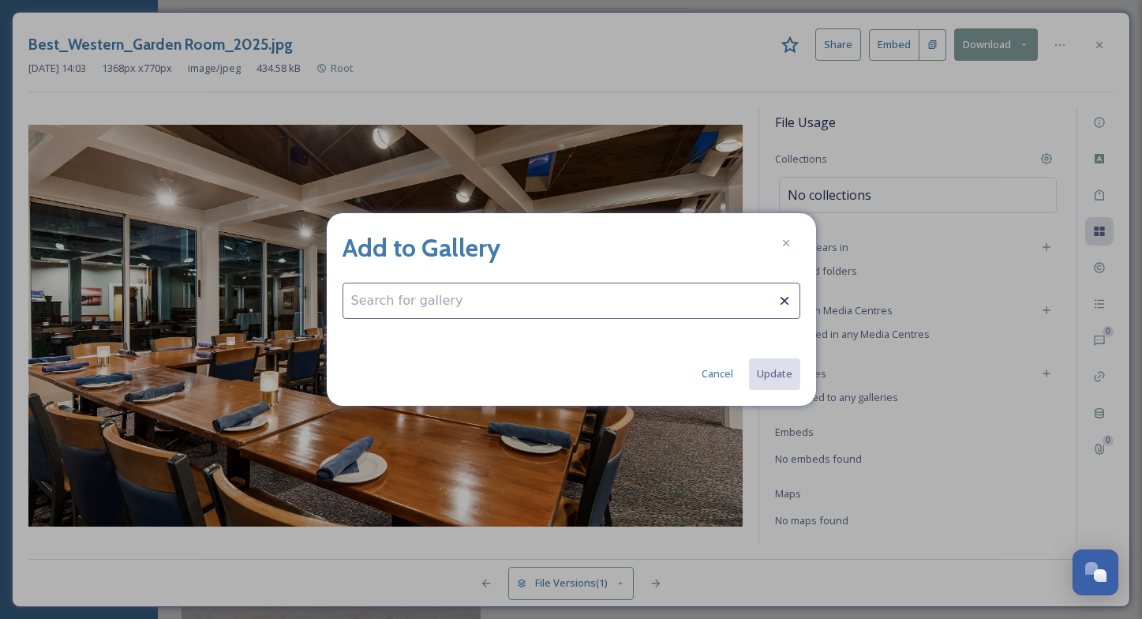
click at [622, 299] on input at bounding box center [571, 301] width 458 height 36
type input "p"
click at [513, 350] on div "No results" at bounding box center [571, 339] width 456 height 31
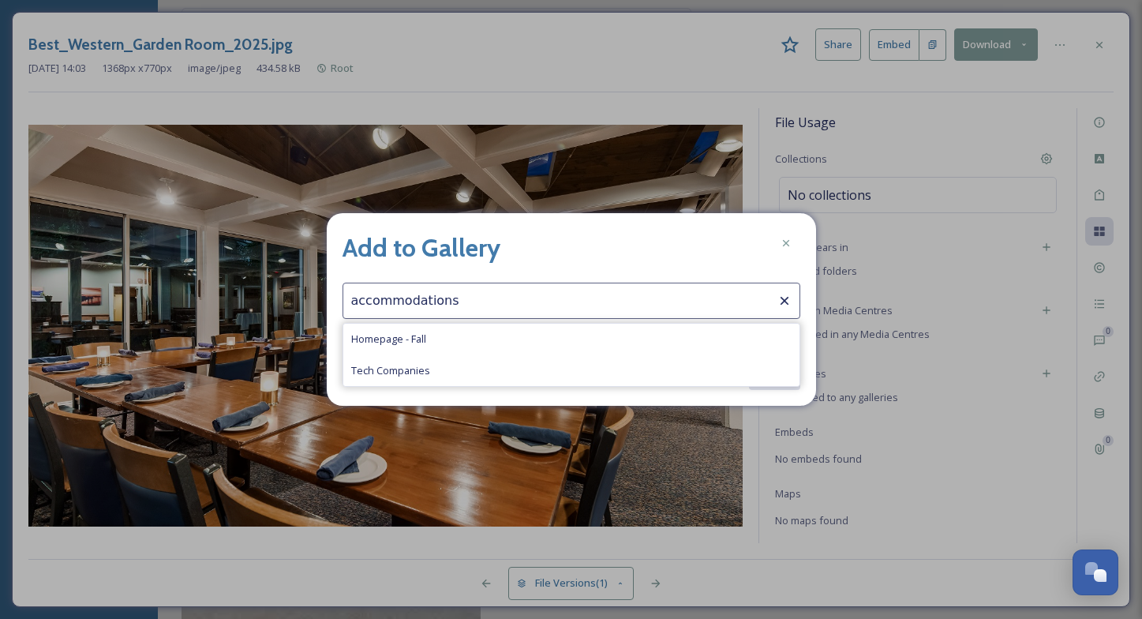
click at [434, 308] on input "accommodations" at bounding box center [571, 301] width 458 height 36
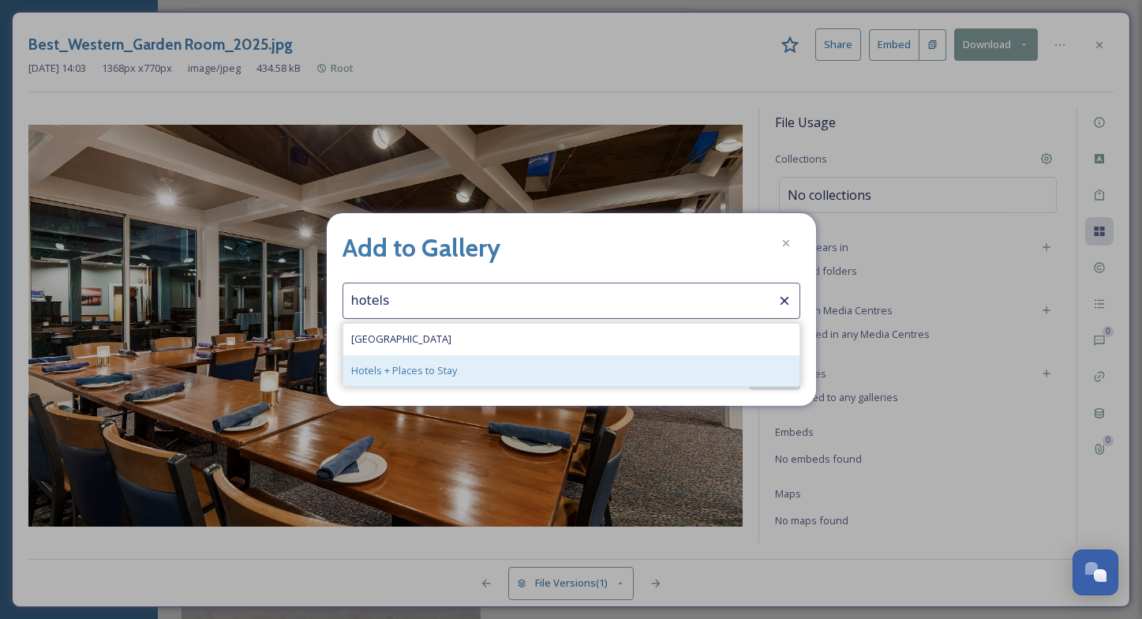
click at [398, 376] on span "Hotels + Places to Stay" at bounding box center [404, 370] width 106 height 15
type input "Hotels + Places to Stay"
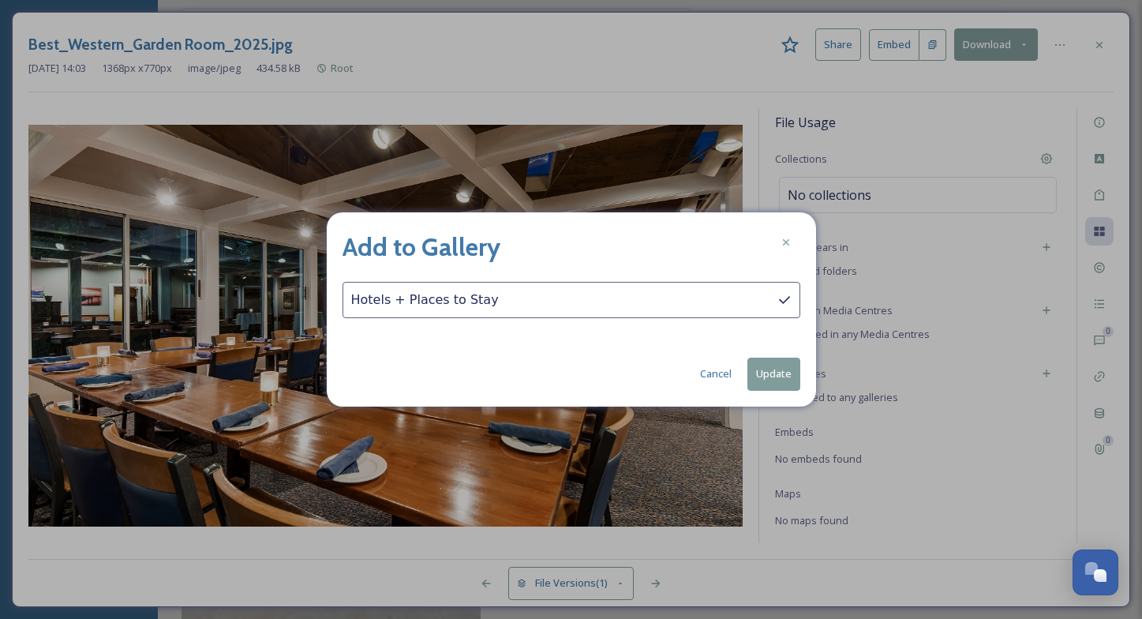
click at [788, 371] on button "Update" at bounding box center [773, 373] width 53 height 32
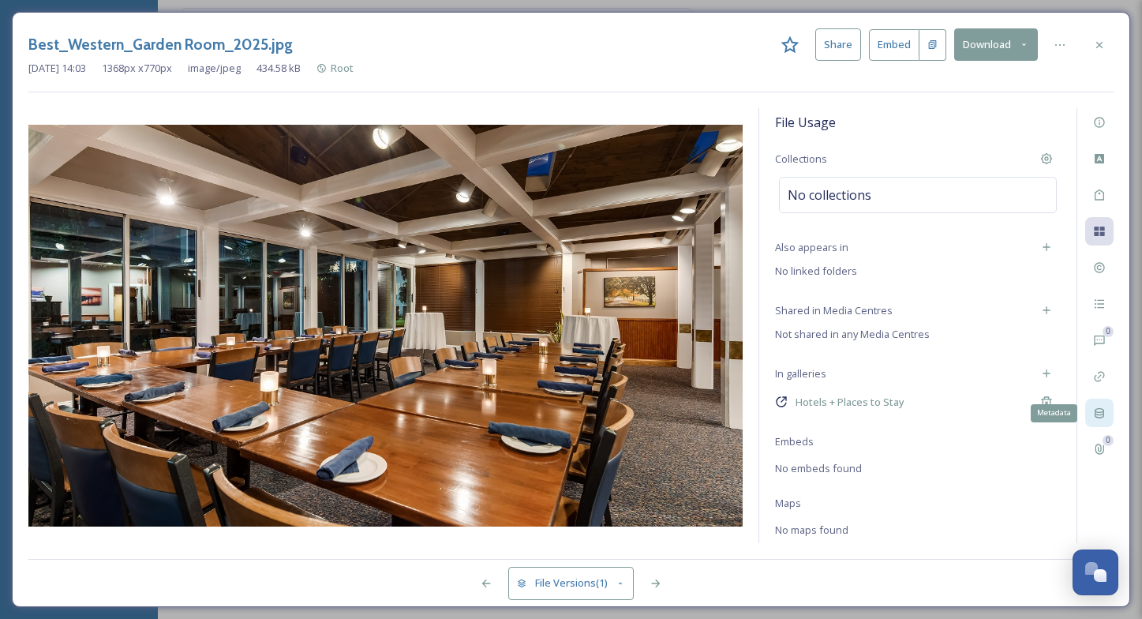
scroll to position [250, 0]
click at [1104, 46] on icon at bounding box center [1099, 45] width 13 height 13
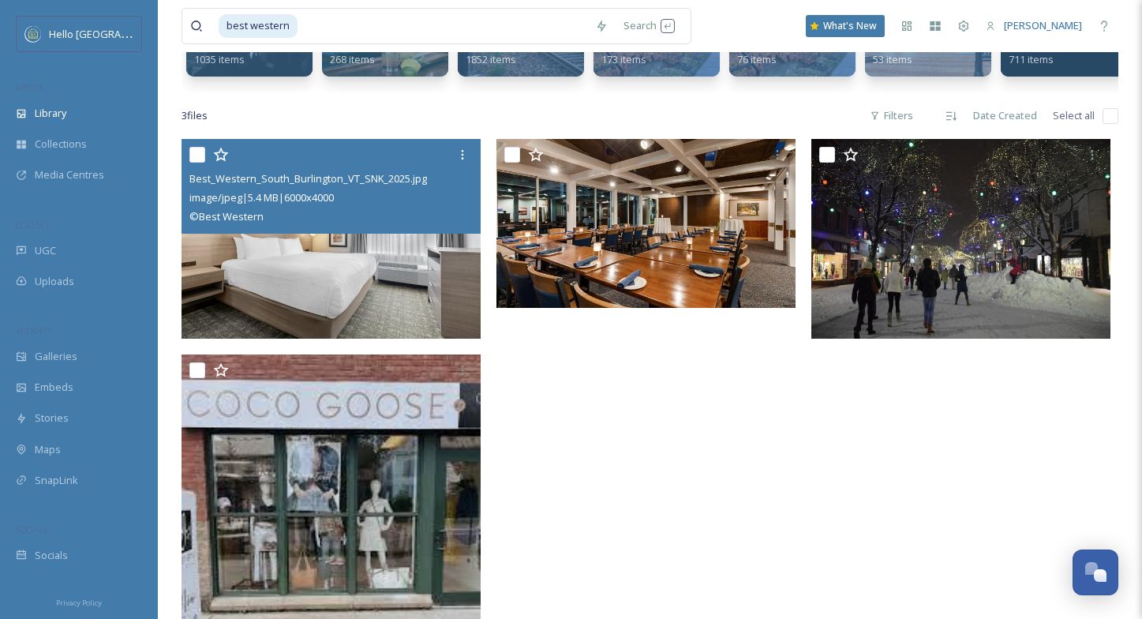
click at [709, 389] on div at bounding box center [649, 437] width 307 height 597
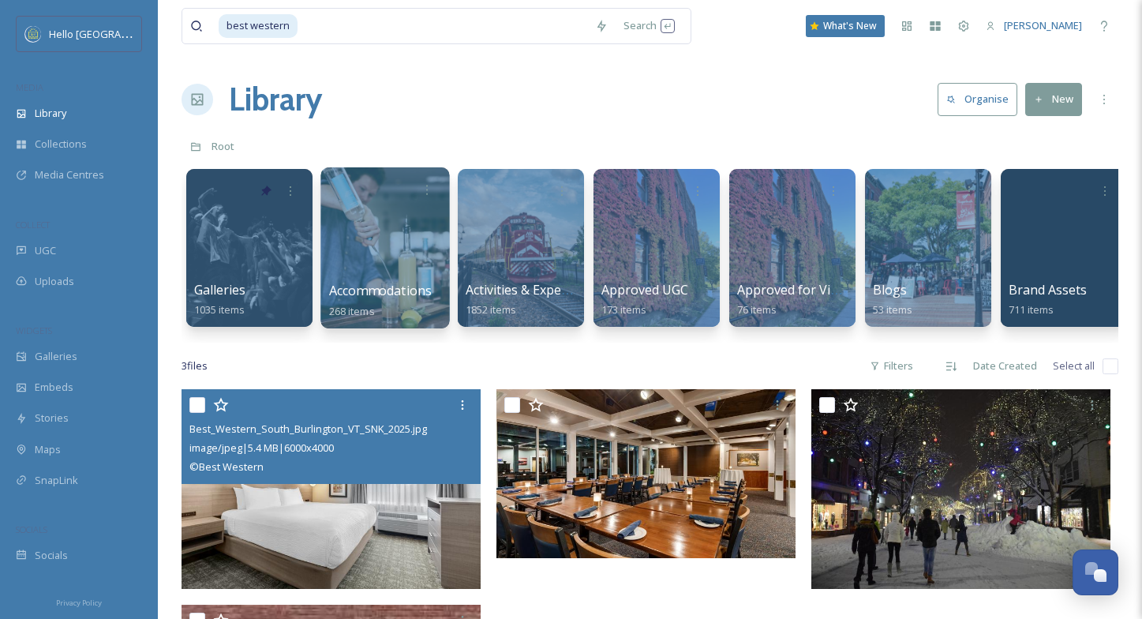
click at [408, 253] on div at bounding box center [384, 247] width 129 height 161
